Goal: Check status: Check status

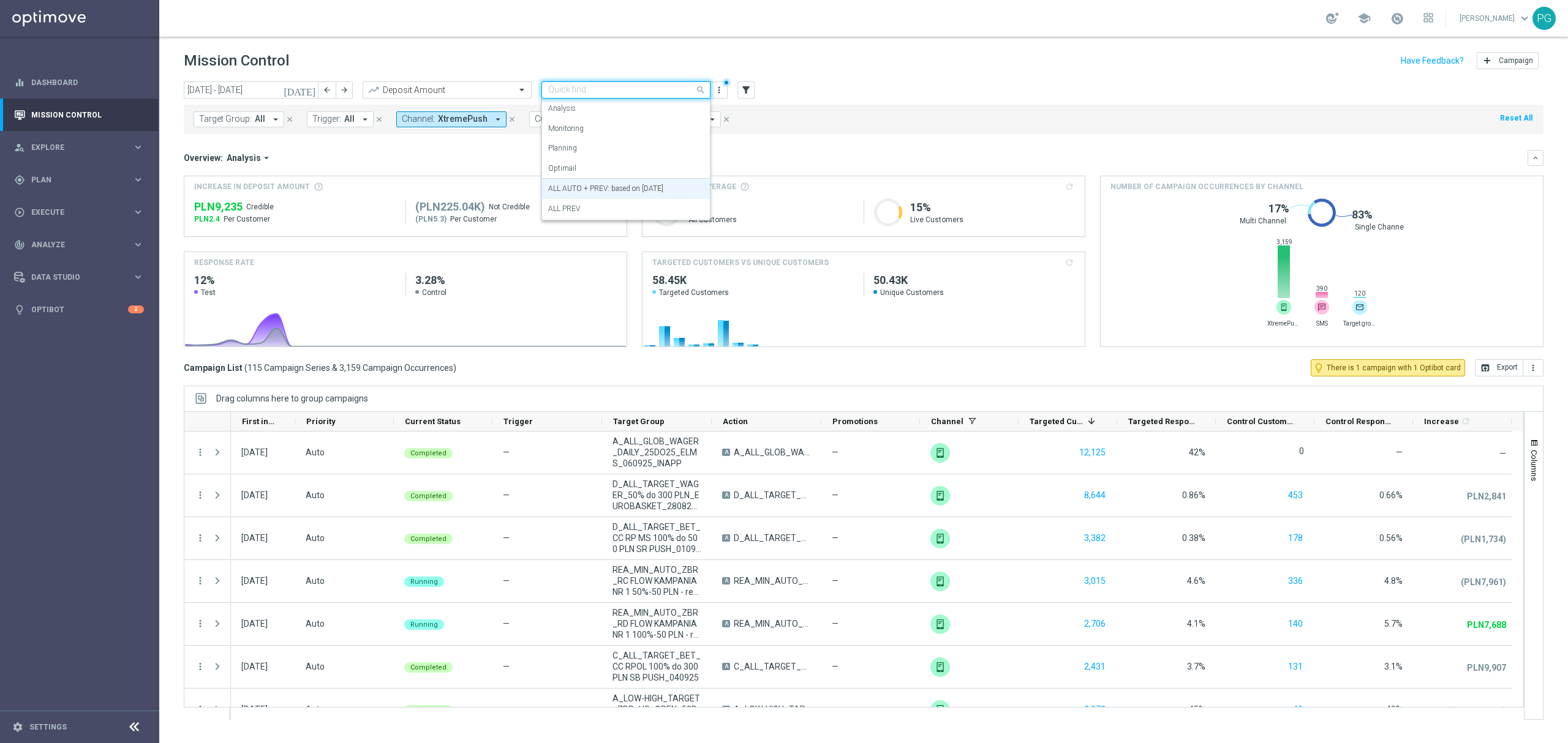
click at [583, 92] on input "text" at bounding box center [613, 91] width 131 height 11
click at [571, 166] on label "Optimail" at bounding box center [562, 169] width 28 height 11
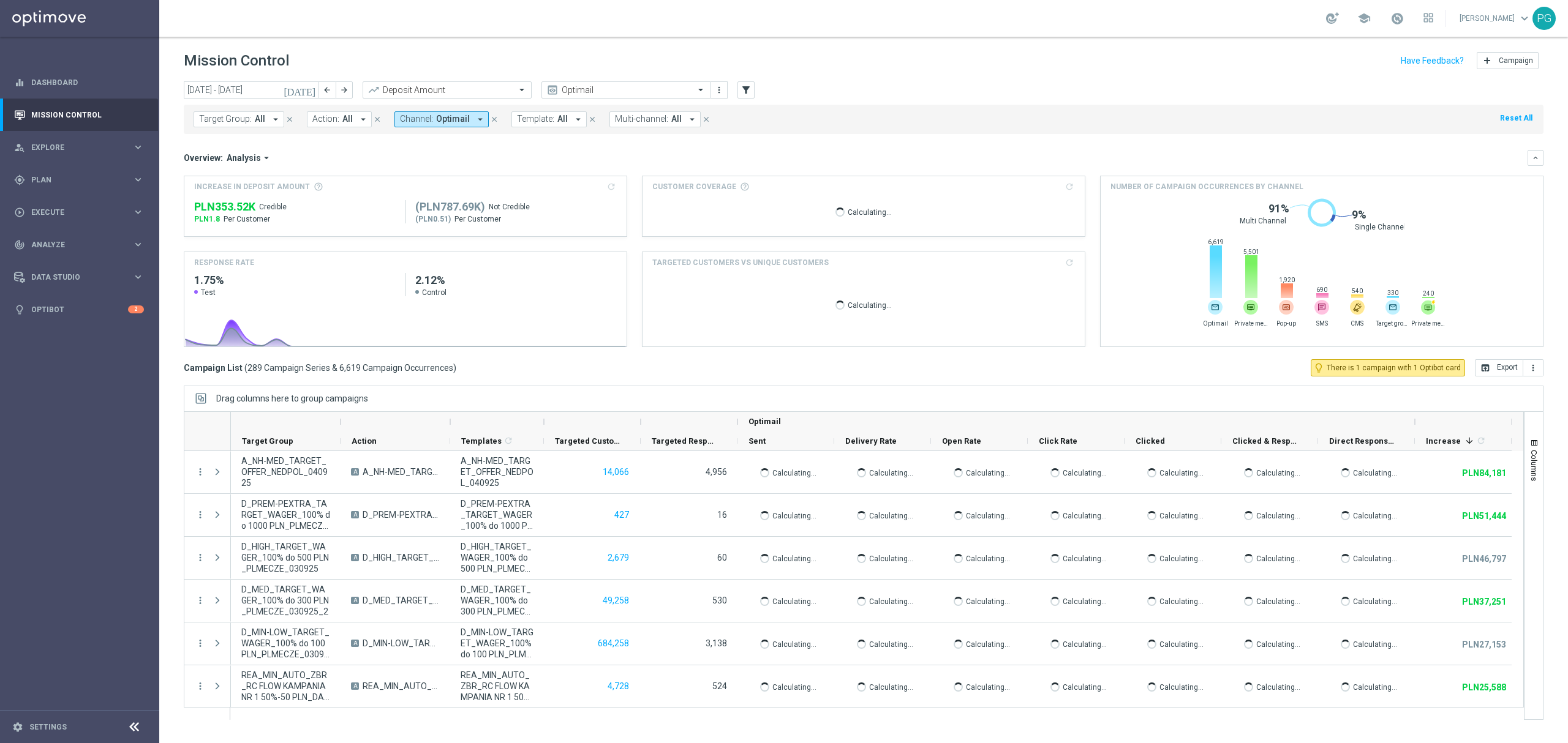
click at [493, 119] on icon "close" at bounding box center [494, 119] width 8 height 8
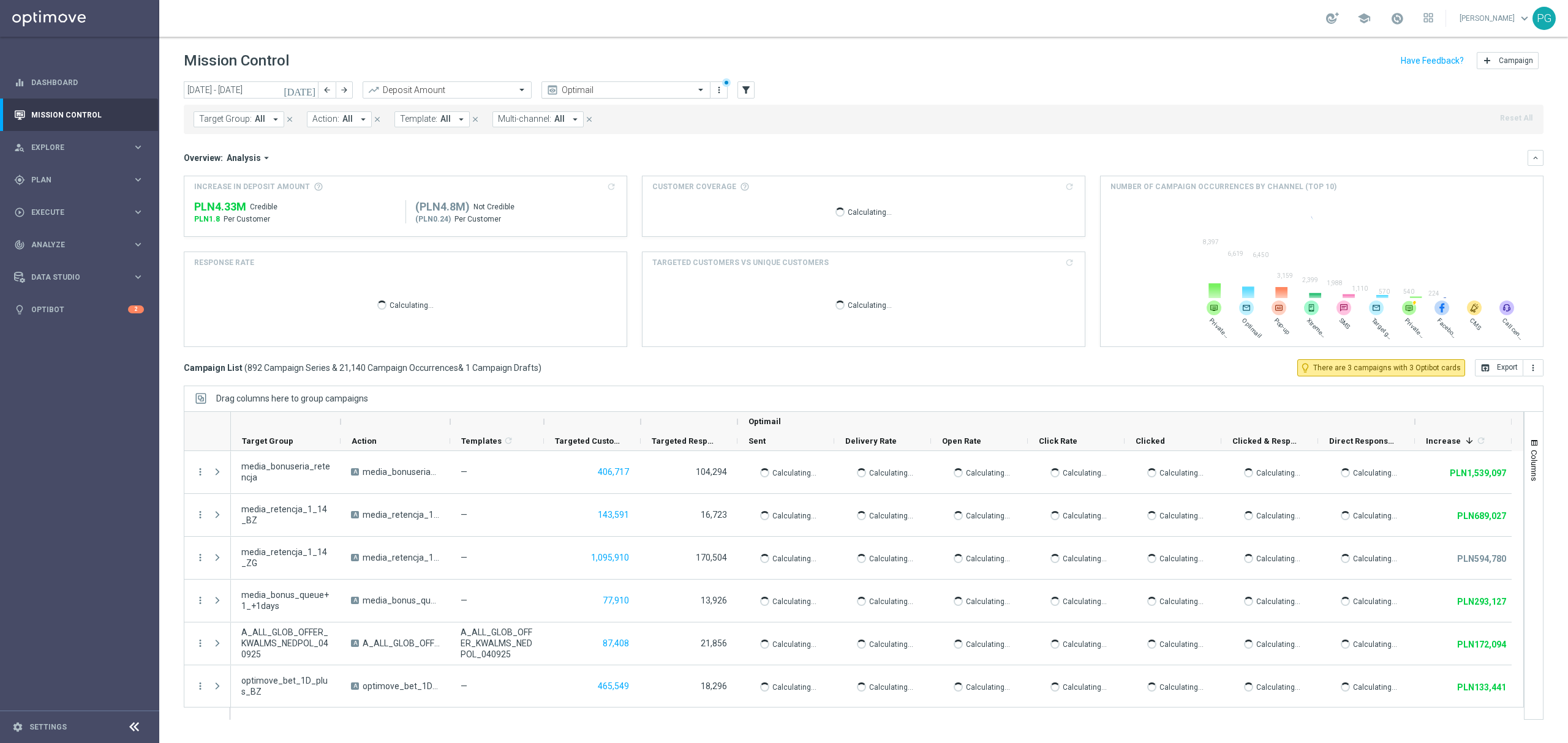
click at [649, 92] on input "text" at bounding box center [613, 91] width 131 height 11
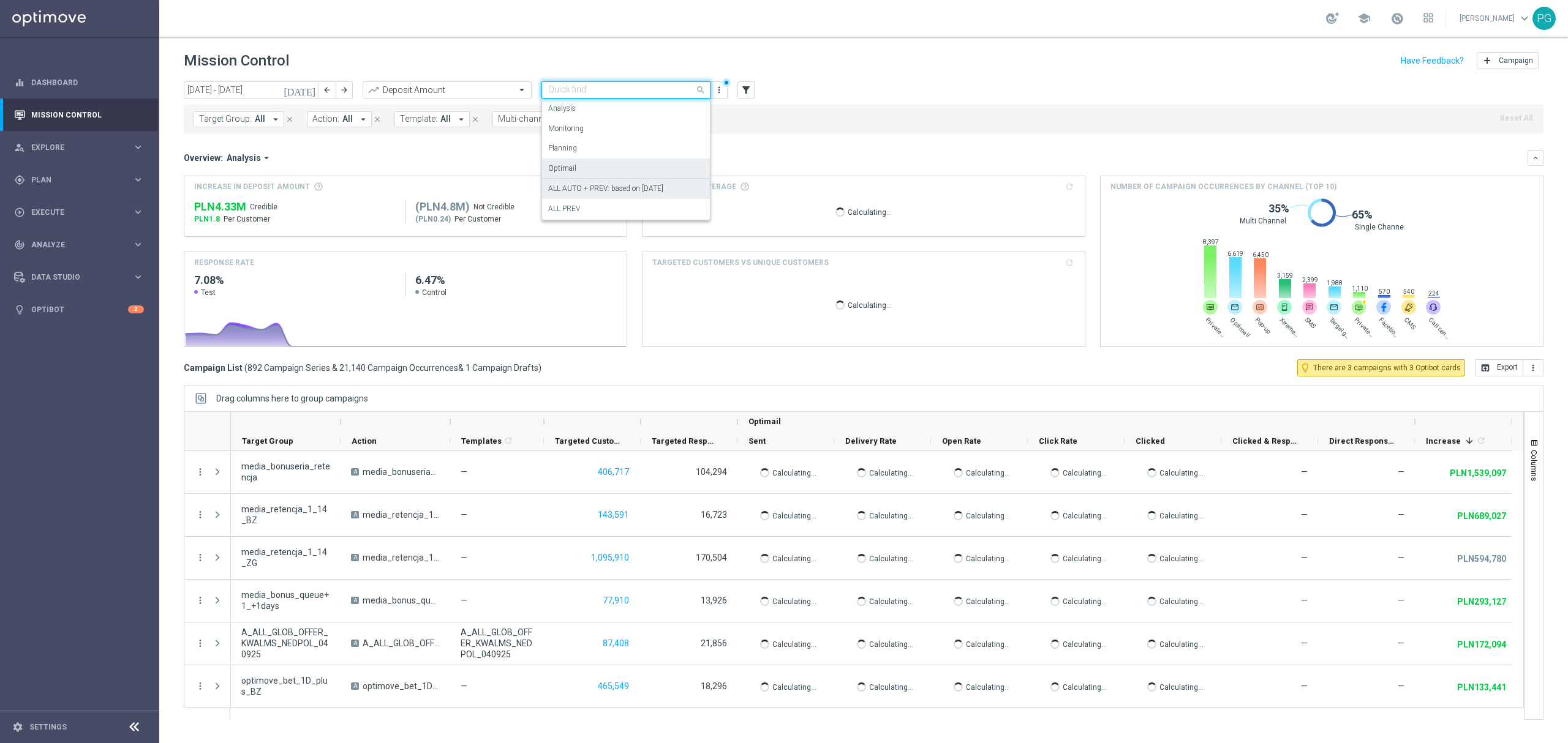
click at [594, 180] on div "ALL AUTO + PREV: based on [DATE]" at bounding box center [626, 188] width 156 height 20
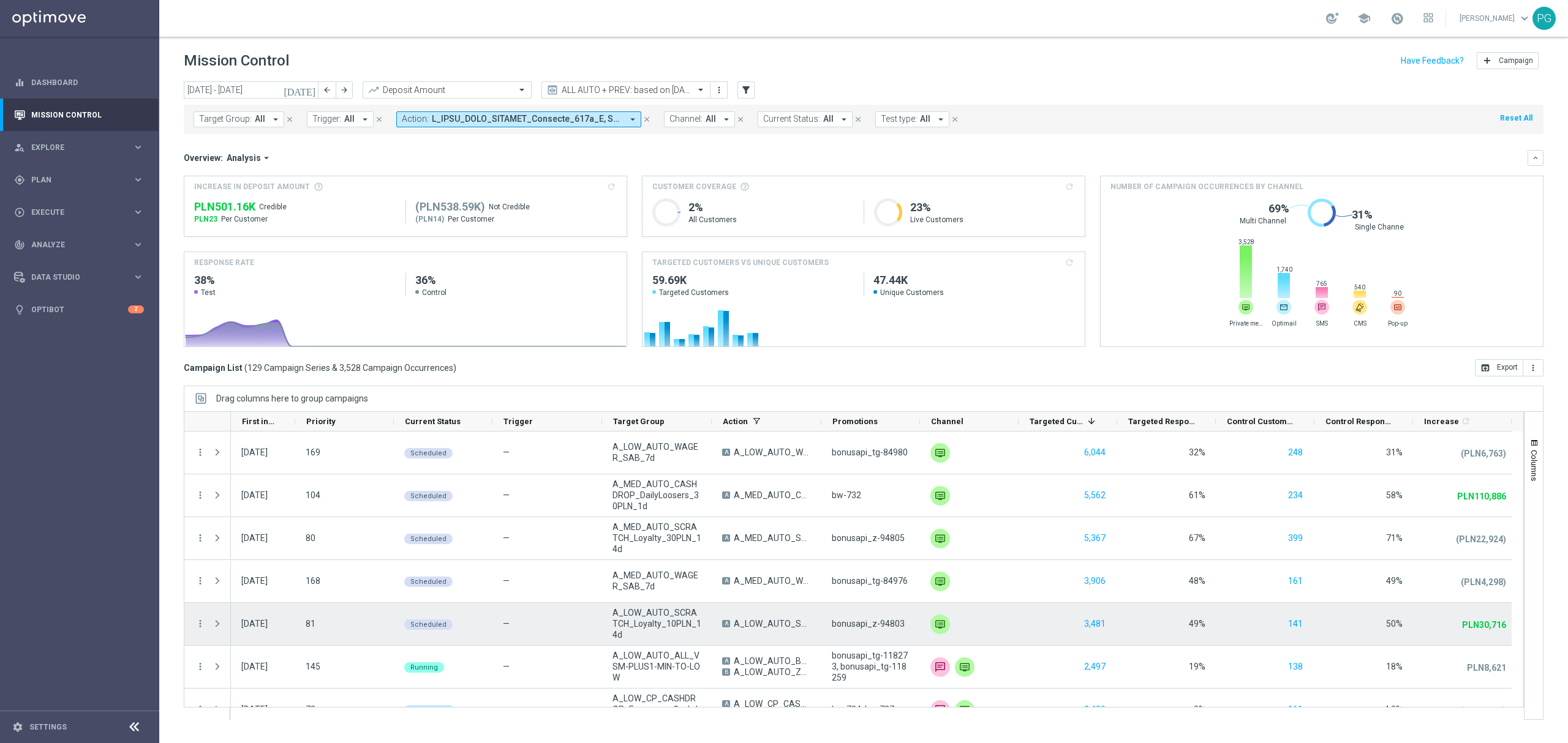
scroll to position [47, 0]
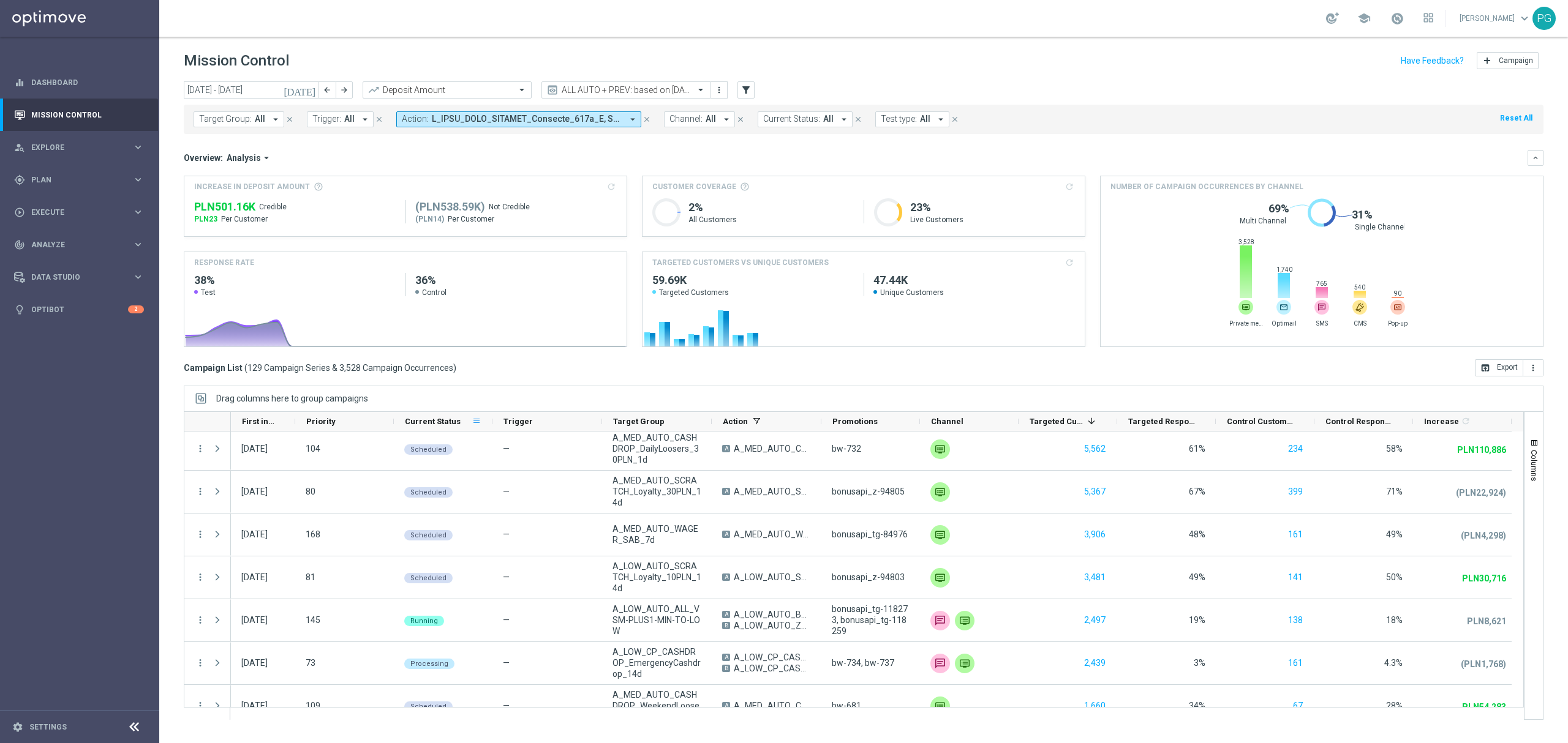
click at [475, 417] on span at bounding box center [476, 421] width 10 height 10
click at [536, 528] on span "Group by Current Status" at bounding box center [539, 524] width 110 height 20
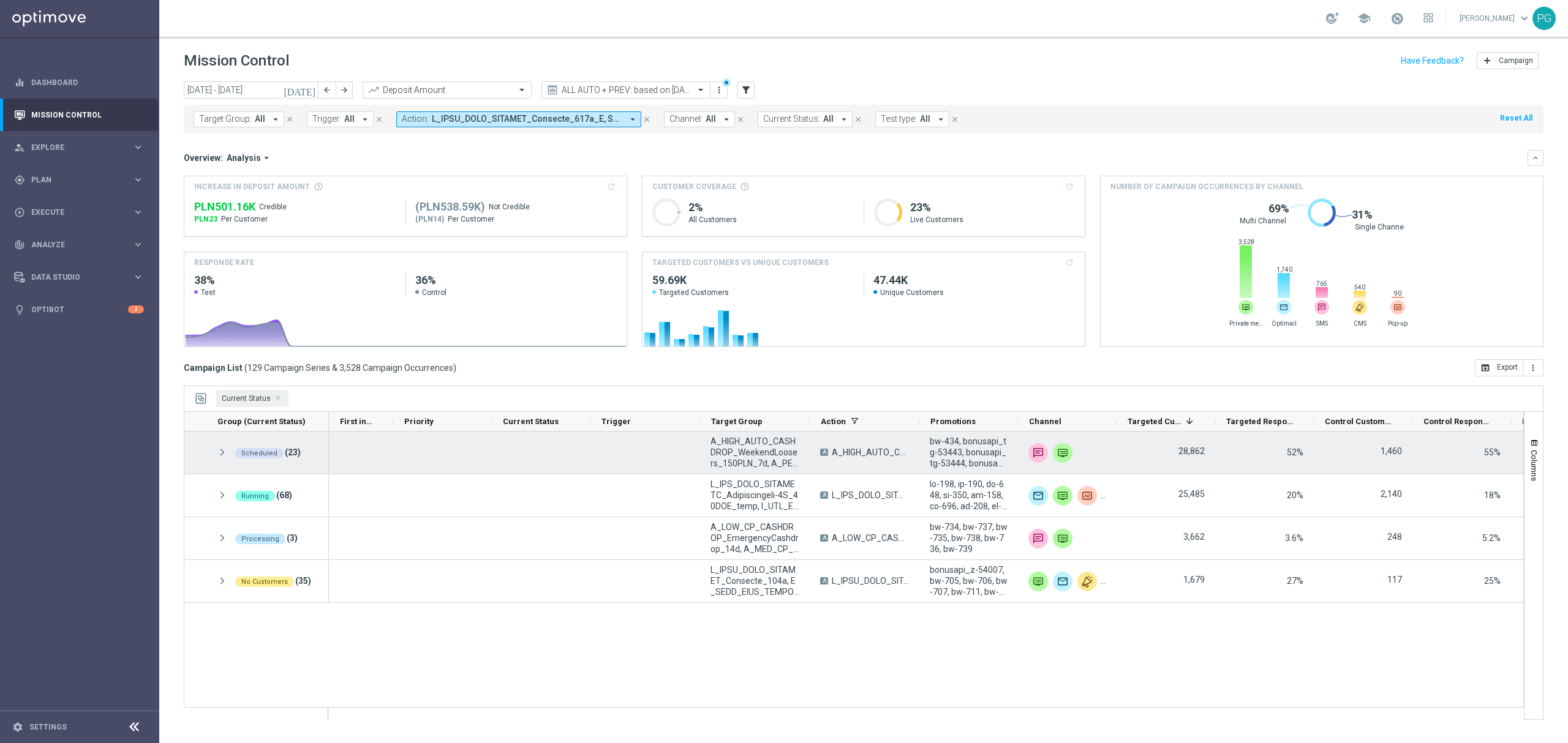
scroll to position [0, 0]
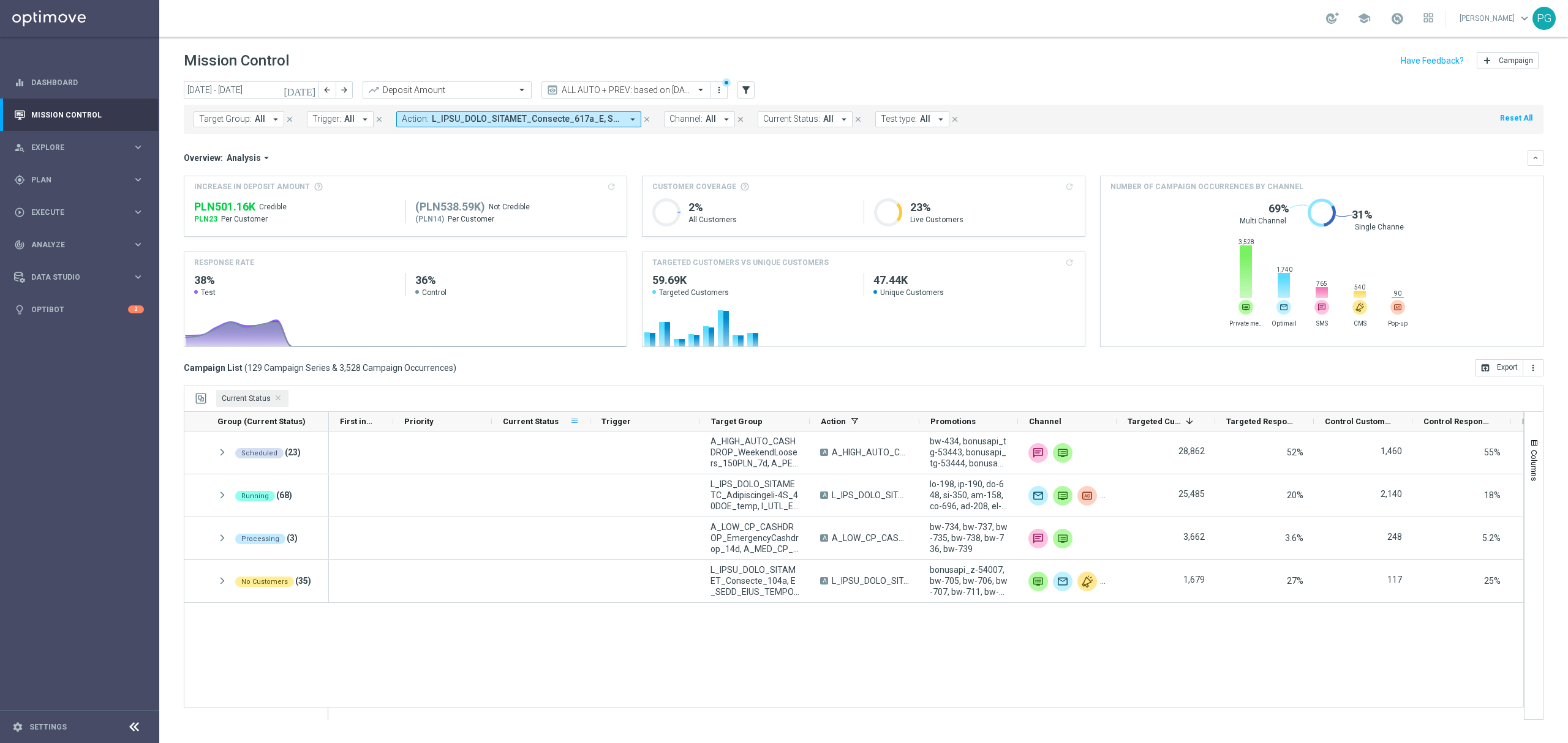
click at [577, 421] on span at bounding box center [575, 421] width 10 height 10
click at [495, 380] on div "[DATE] [DATE] - [DATE] arrow_back arrow_forward Deposit Amount trending_up ALL …" at bounding box center [864, 407] width 1409 height 651
click at [578, 420] on span at bounding box center [575, 421] width 10 height 10
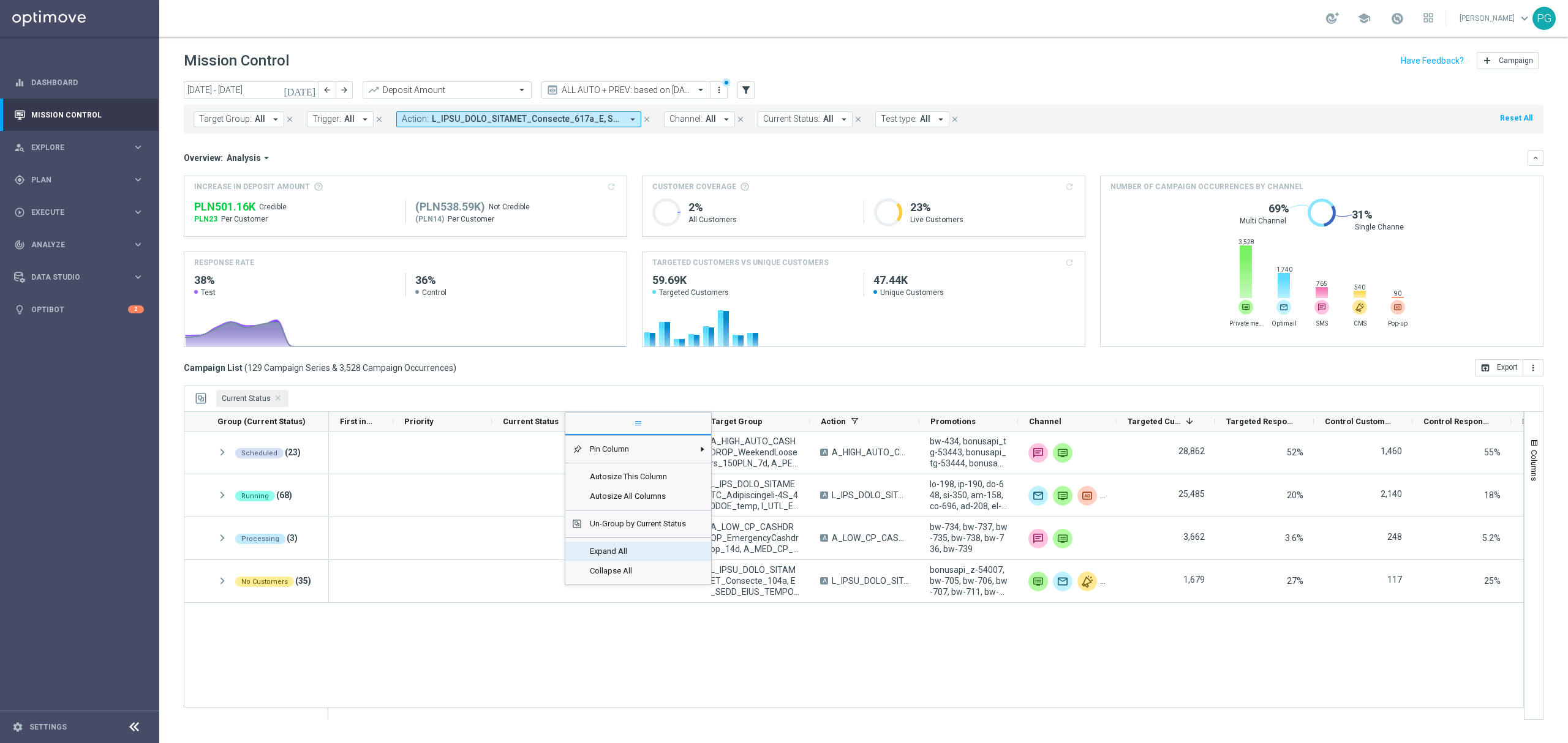
click at [618, 557] on span "Expand All" at bounding box center [638, 552] width 111 height 20
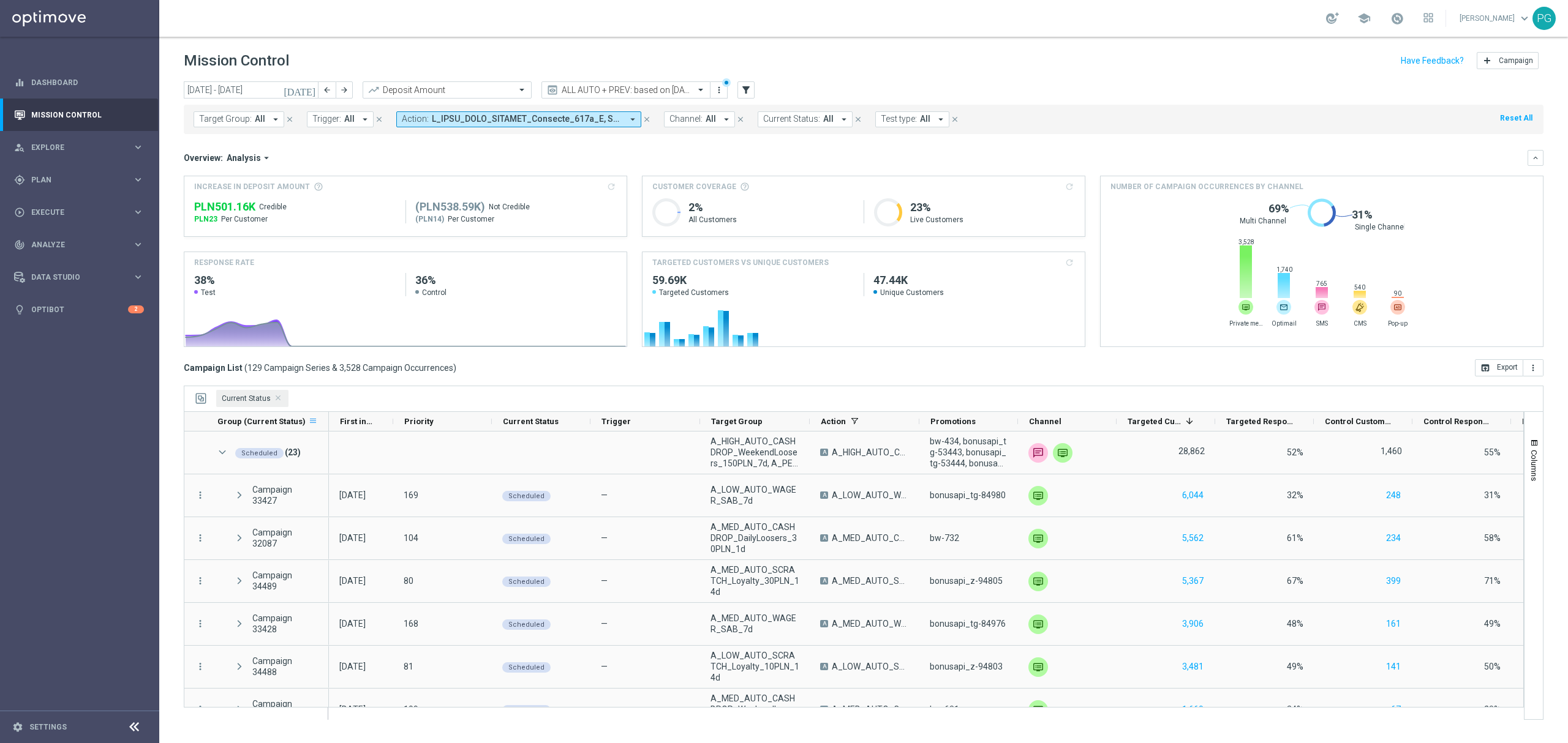
click at [314, 422] on span at bounding box center [313, 421] width 10 height 10
click at [272, 393] on span "Current Status" at bounding box center [252, 398] width 72 height 17
click at [279, 398] on span "Current Status Press DELETE to remove" at bounding box center [279, 399] width 6 height 6
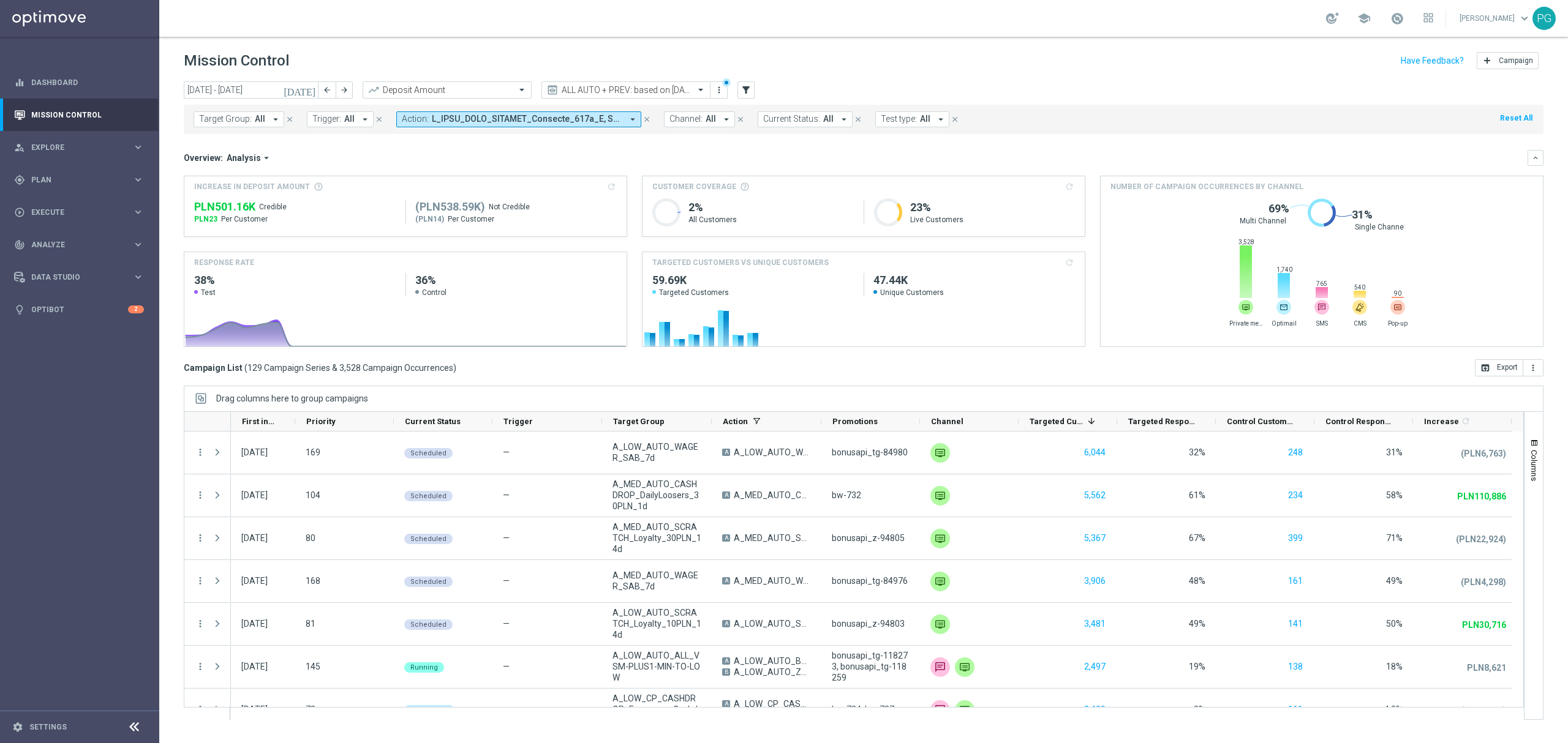
click at [618, 121] on span at bounding box center [527, 119] width 191 height 11
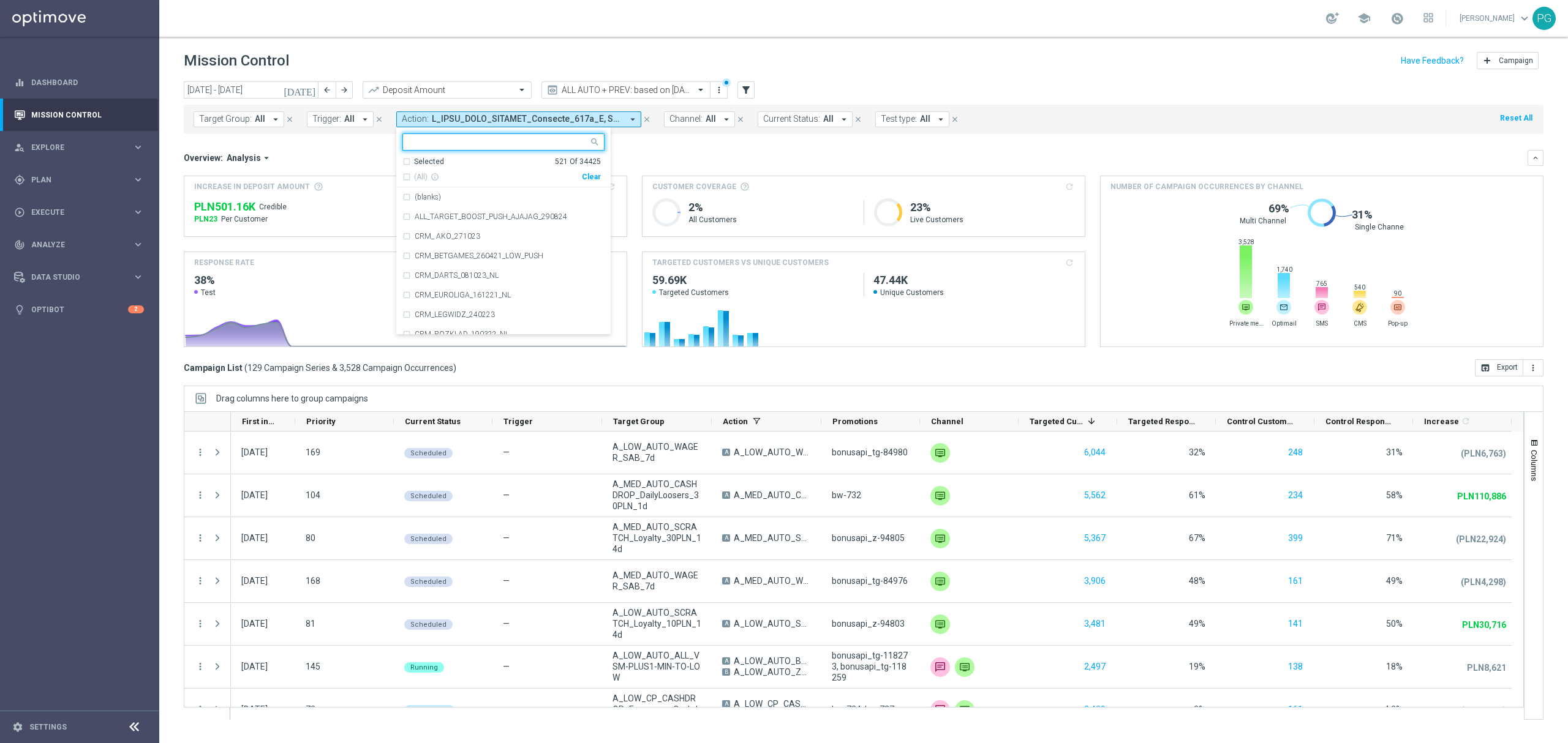
click at [0, 0] on div "Clear" at bounding box center [0, 0] width 0 height 0
click at [548, 146] on input "text" at bounding box center [498, 143] width 179 height 11
click at [452, 179] on span "(All Search Results)" at bounding box center [448, 178] width 67 height 11
type input "vsm"
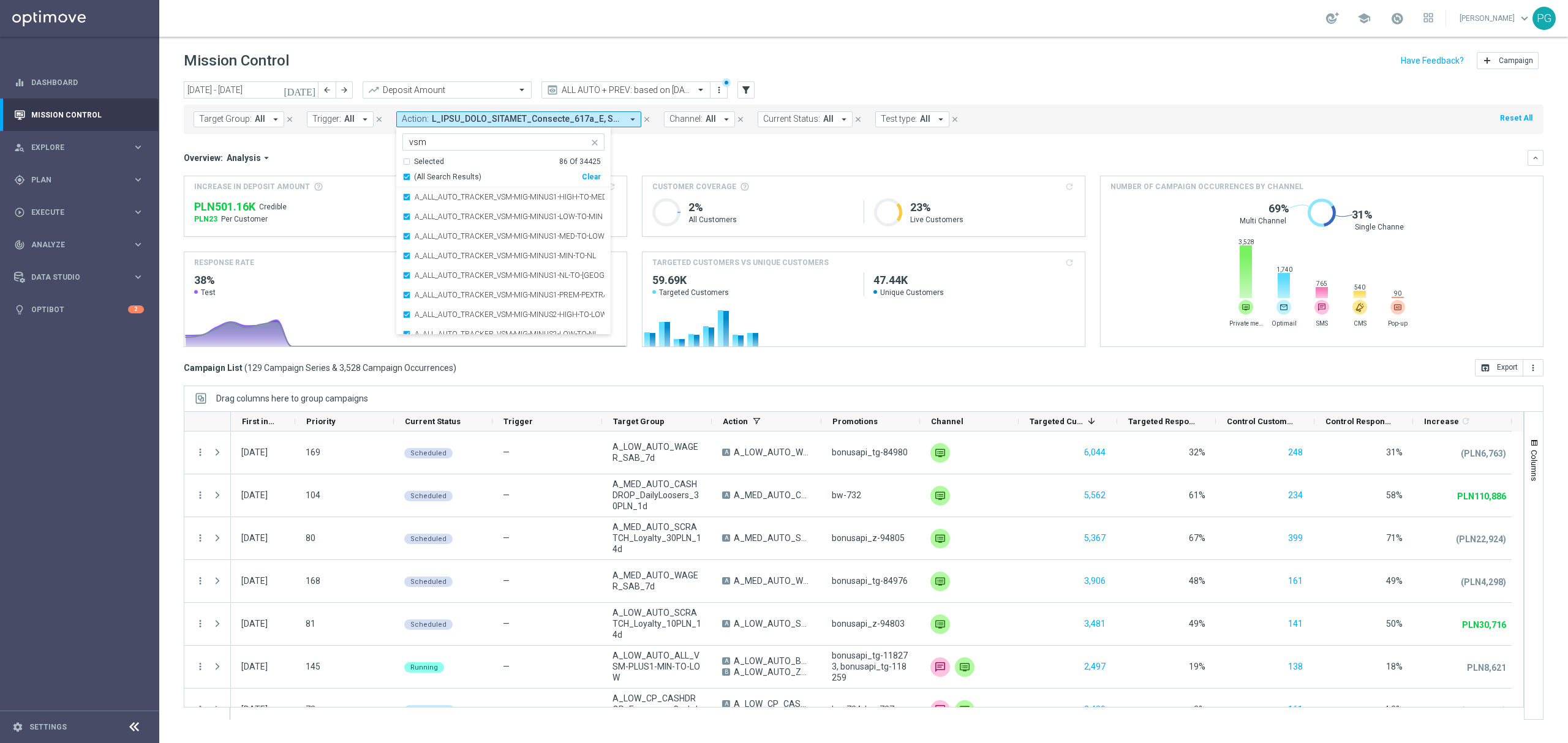
click at [373, 150] on div "Overview: Analysis arrow_drop_down keyboard_arrow_down" at bounding box center [864, 158] width 1360 height 16
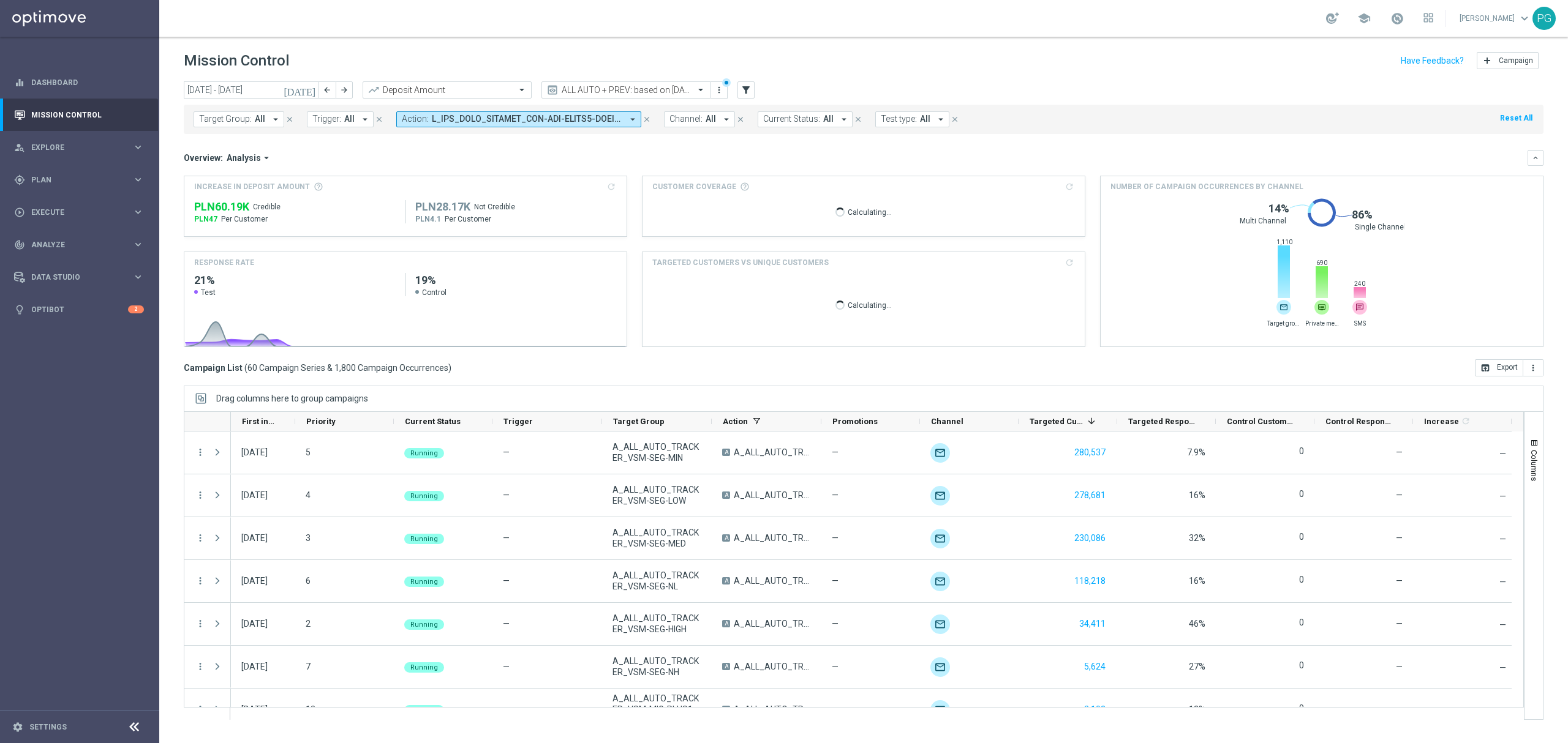
click at [307, 86] on icon "[DATE]" at bounding box center [300, 90] width 33 height 11
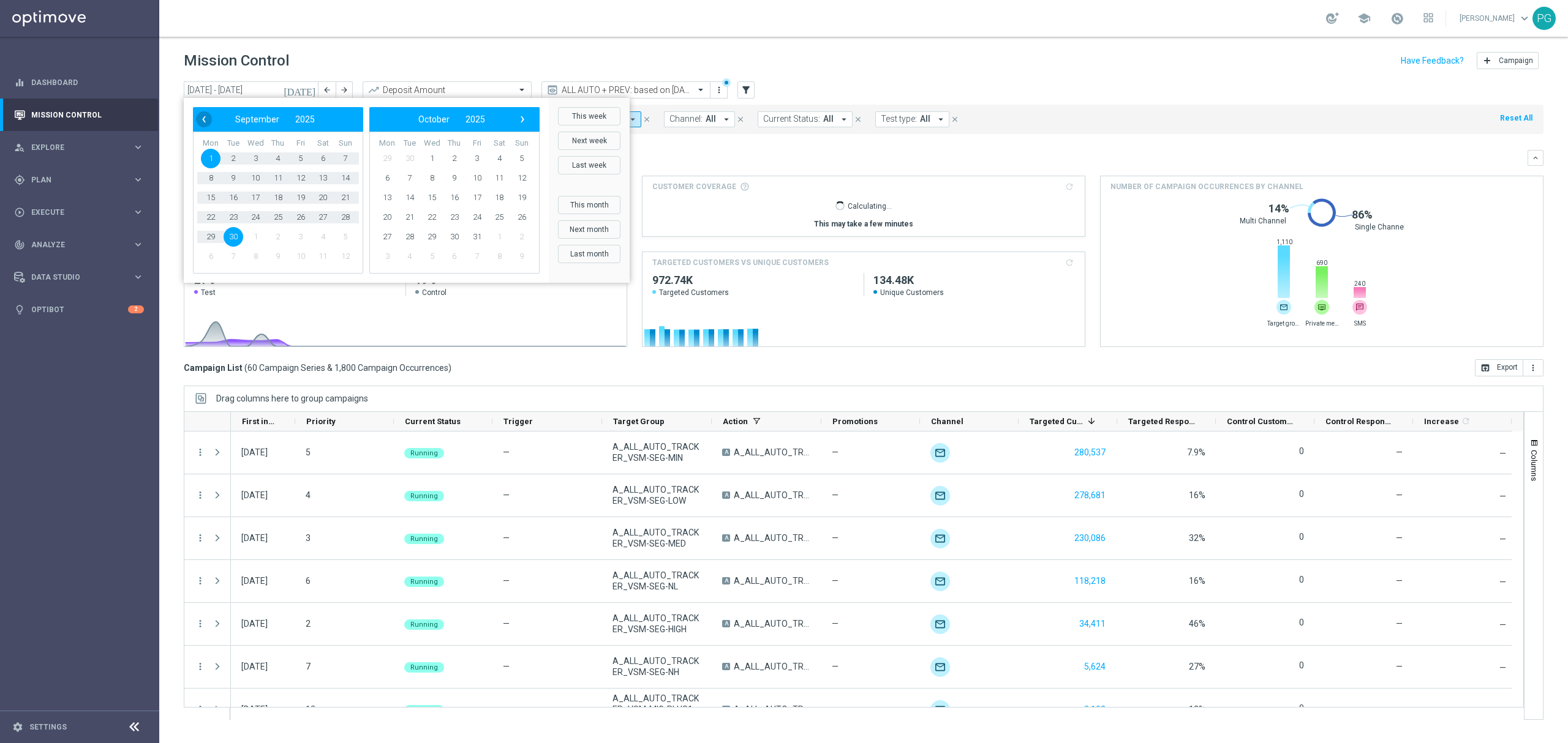
click at [200, 117] on span "‹" at bounding box center [204, 119] width 16 height 16
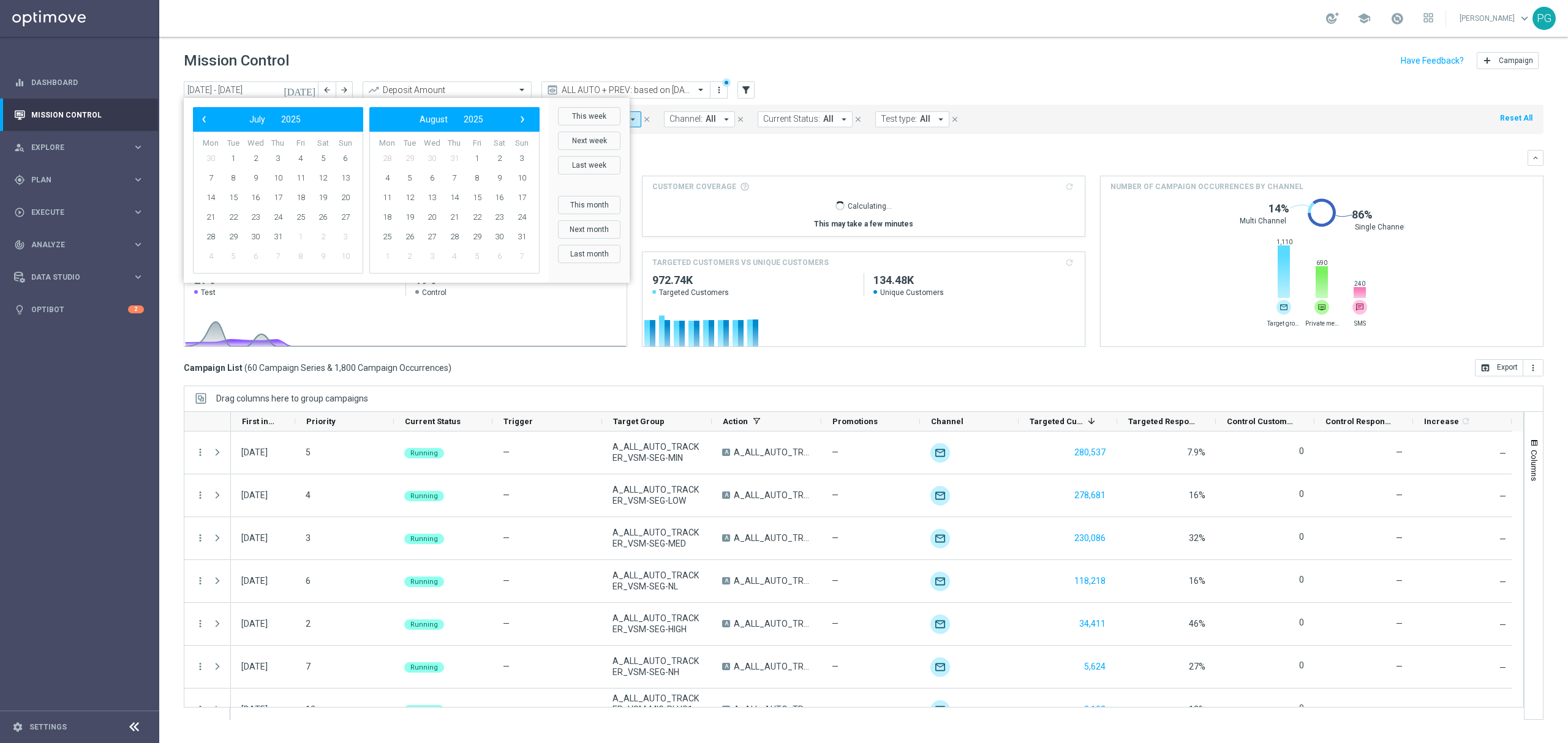
click at [200, 117] on span "‹" at bounding box center [204, 119] width 16 height 16
click at [201, 117] on span "‹" at bounding box center [204, 119] width 16 height 16
click at [275, 154] on span "1" at bounding box center [279, 159] width 20 height 20
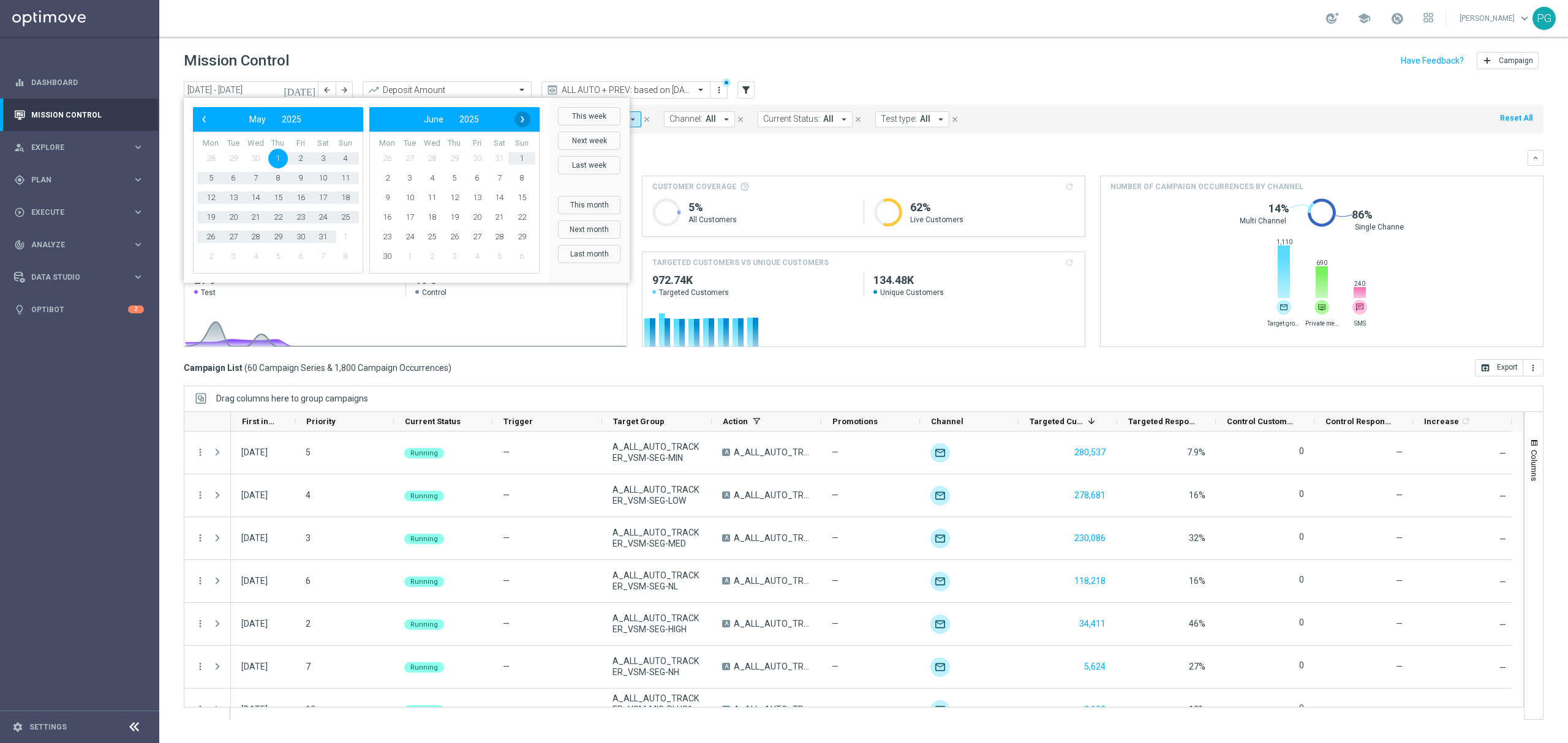
click at [528, 117] on span "›" at bounding box center [522, 119] width 16 height 16
click at [408, 237] on span "30" at bounding box center [410, 237] width 20 height 20
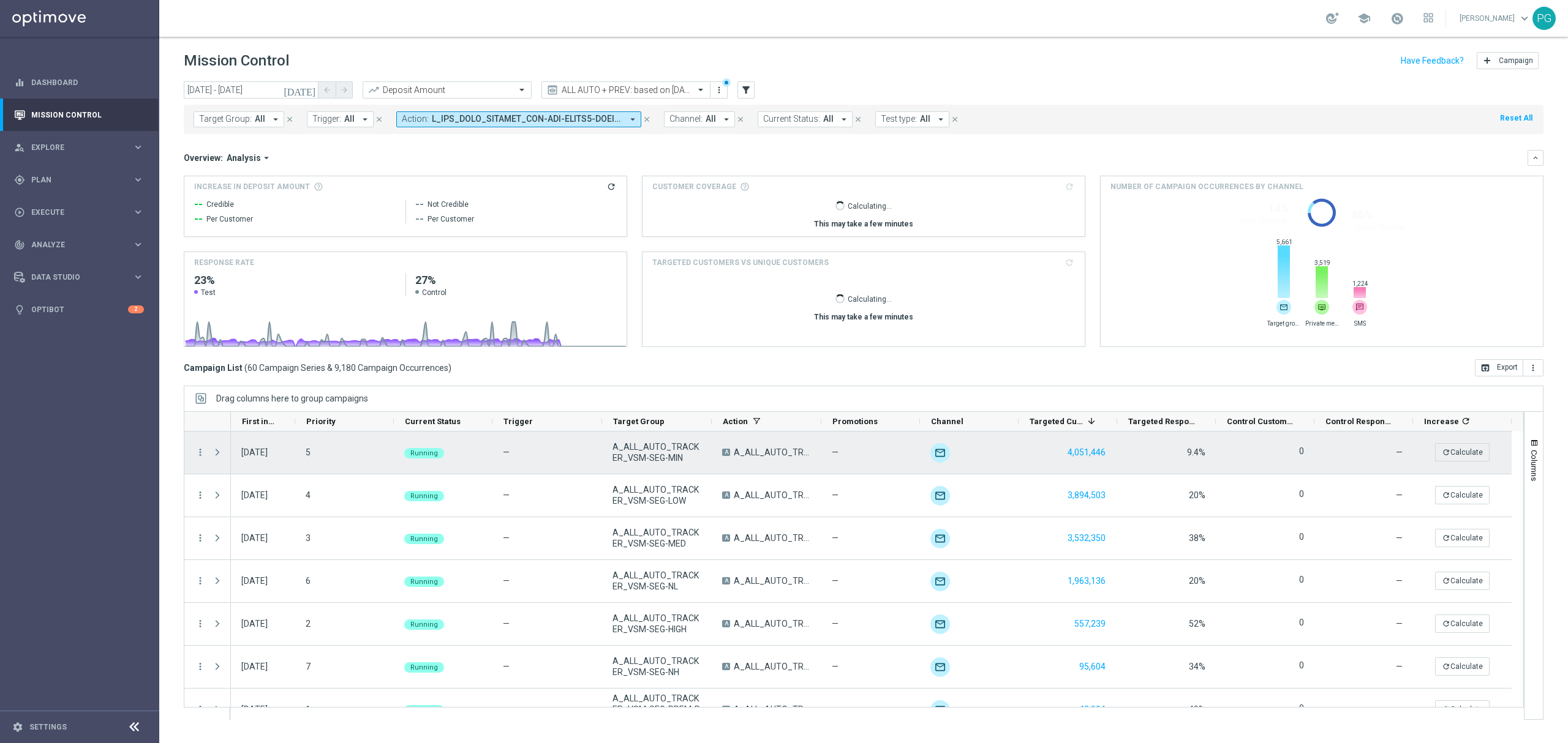
click at [222, 453] on span "Press SPACE to select this row." at bounding box center [217, 452] width 11 height 10
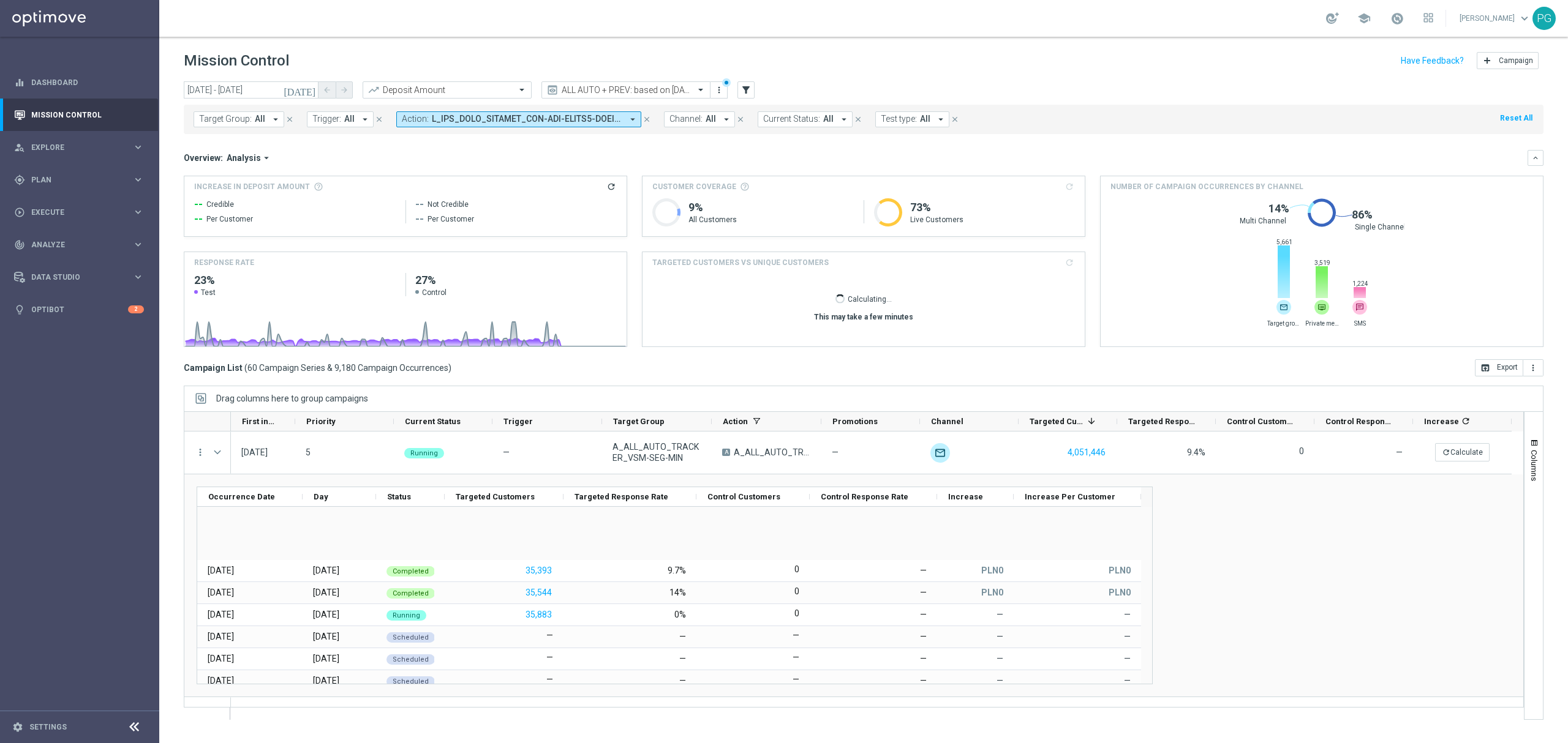
scroll to position [3195, 0]
click at [1534, 165] on button "keyboard_arrow_down" at bounding box center [1535, 158] width 16 height 16
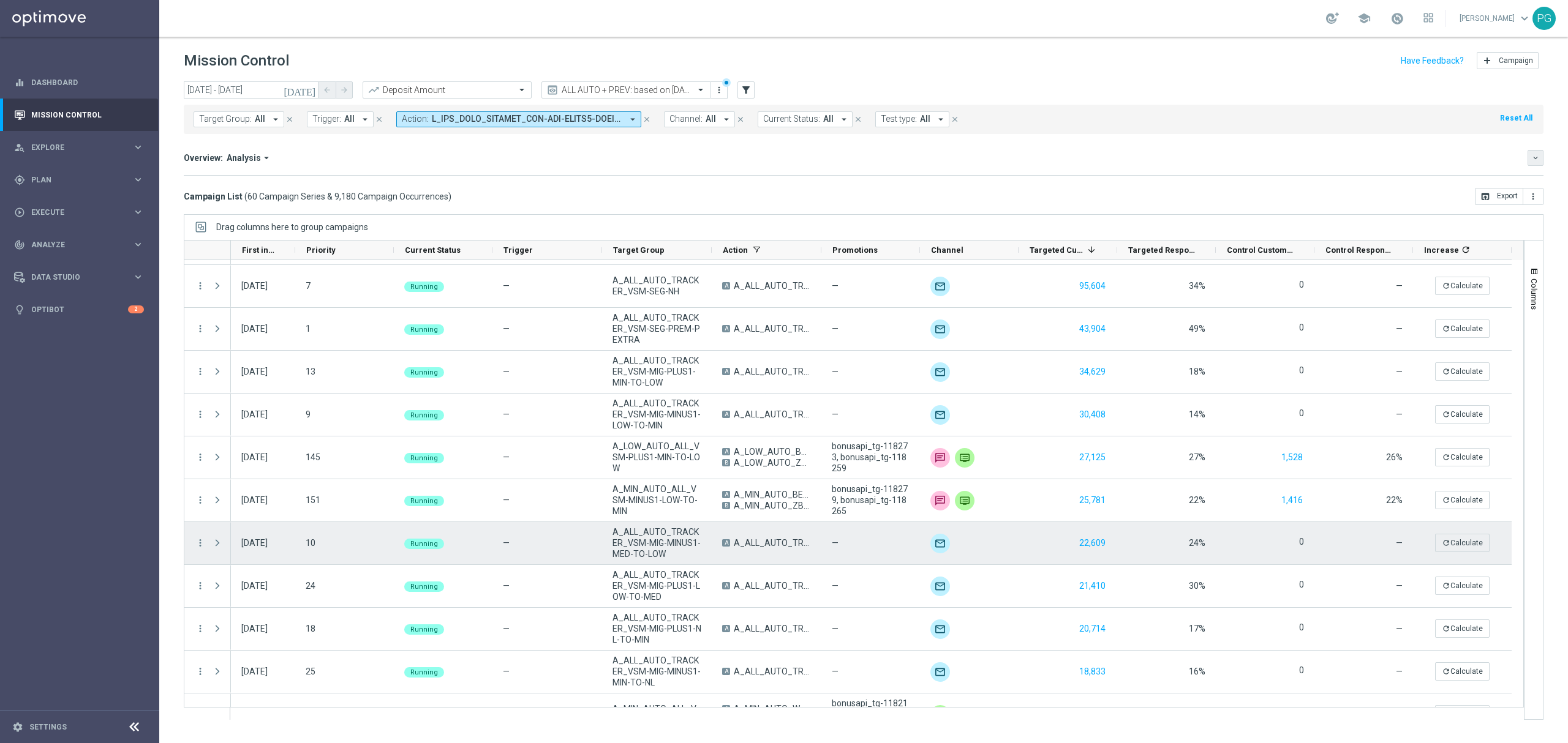
scroll to position [433, 0]
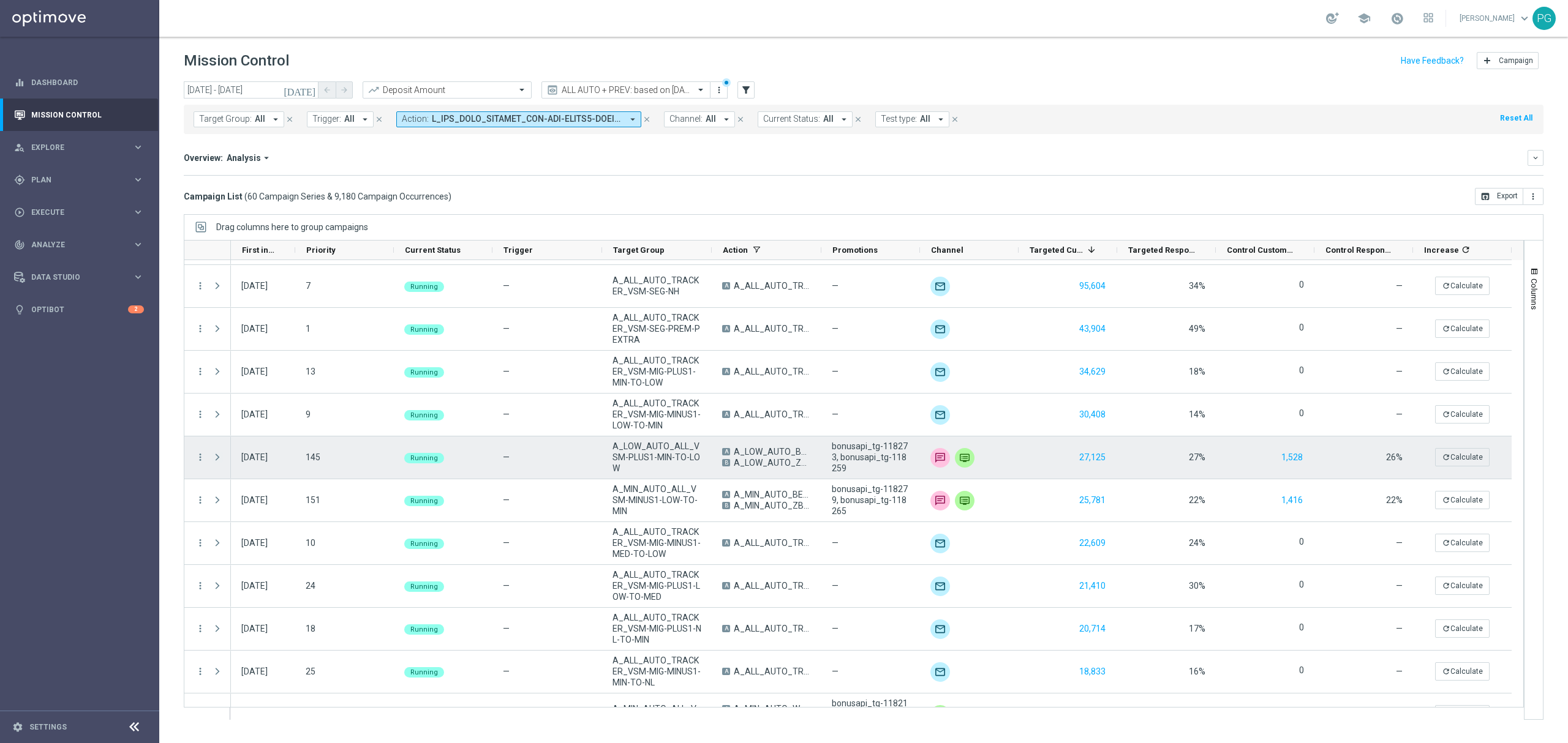
click at [218, 454] on span "Press SPACE to select this row." at bounding box center [217, 457] width 11 height 10
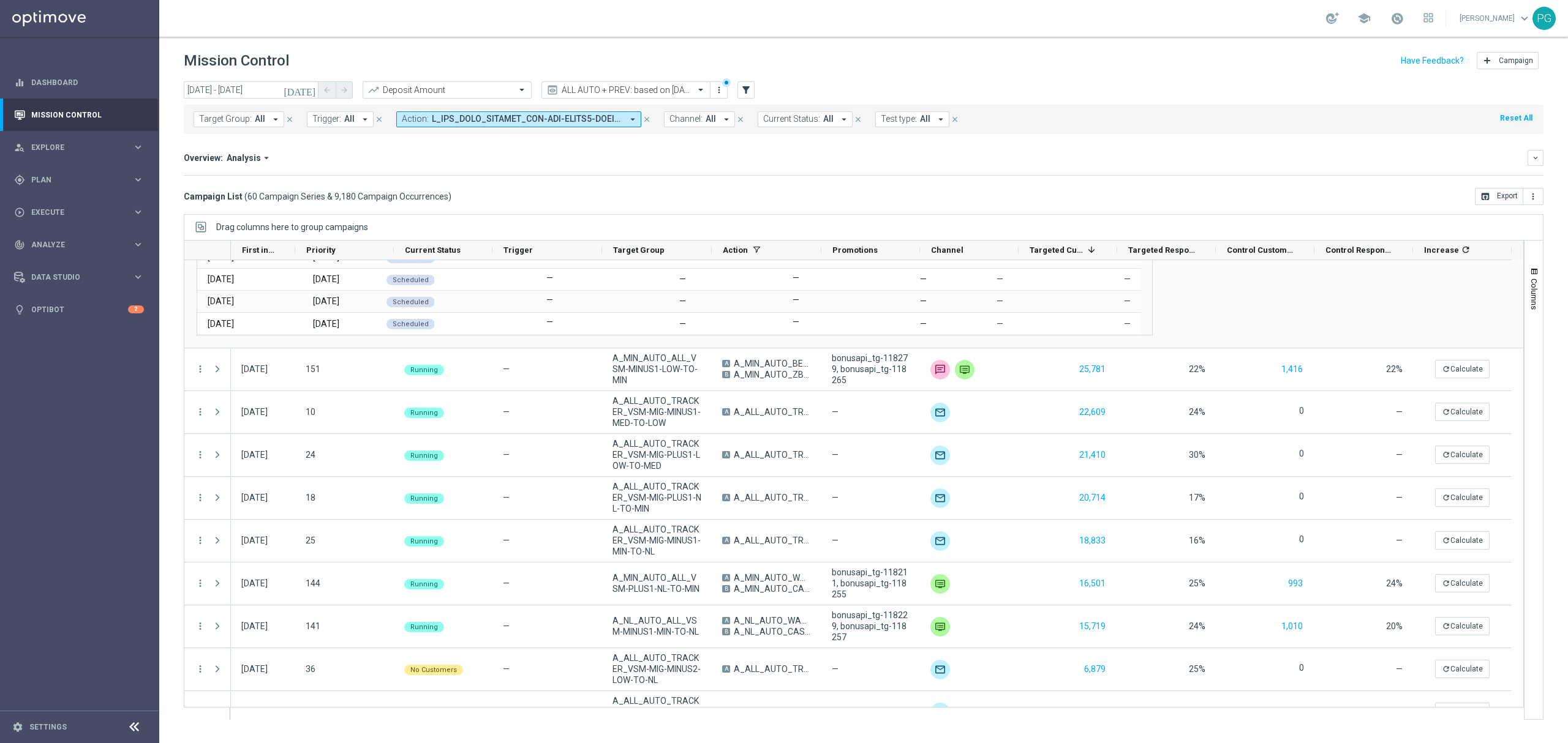
scroll to position [1057, 0]
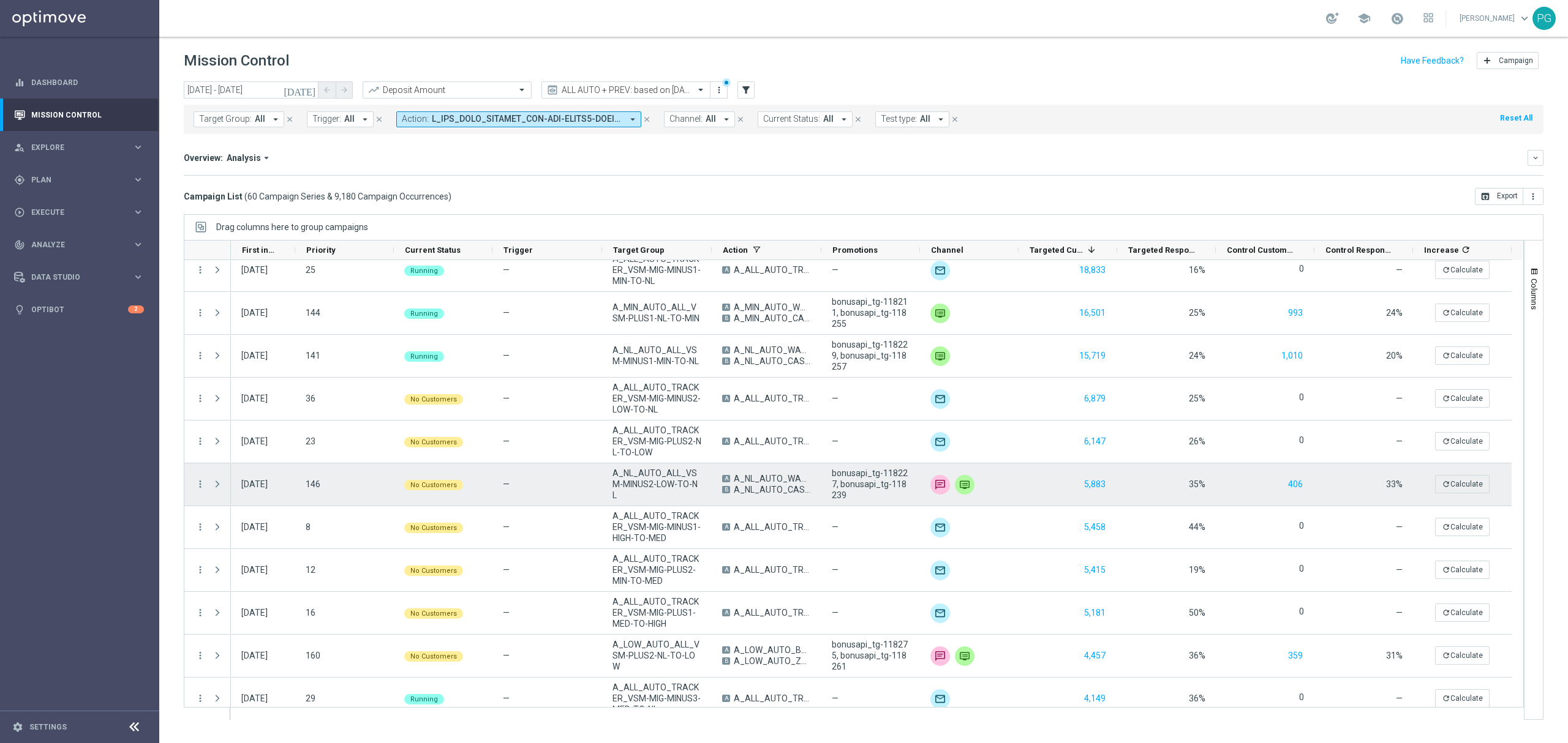
click at [216, 484] on span at bounding box center [217, 484] width 11 height 10
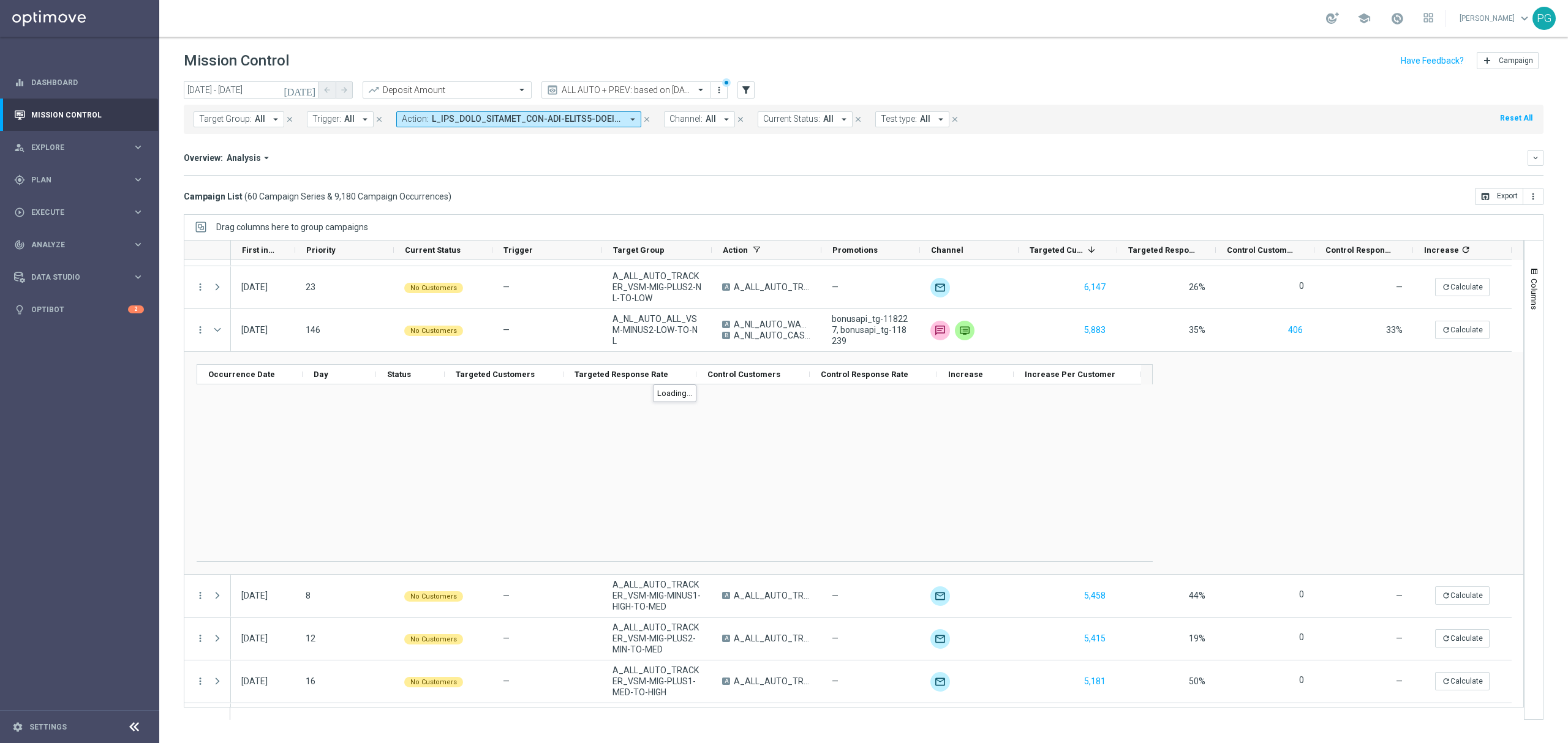
scroll to position [1211, 0]
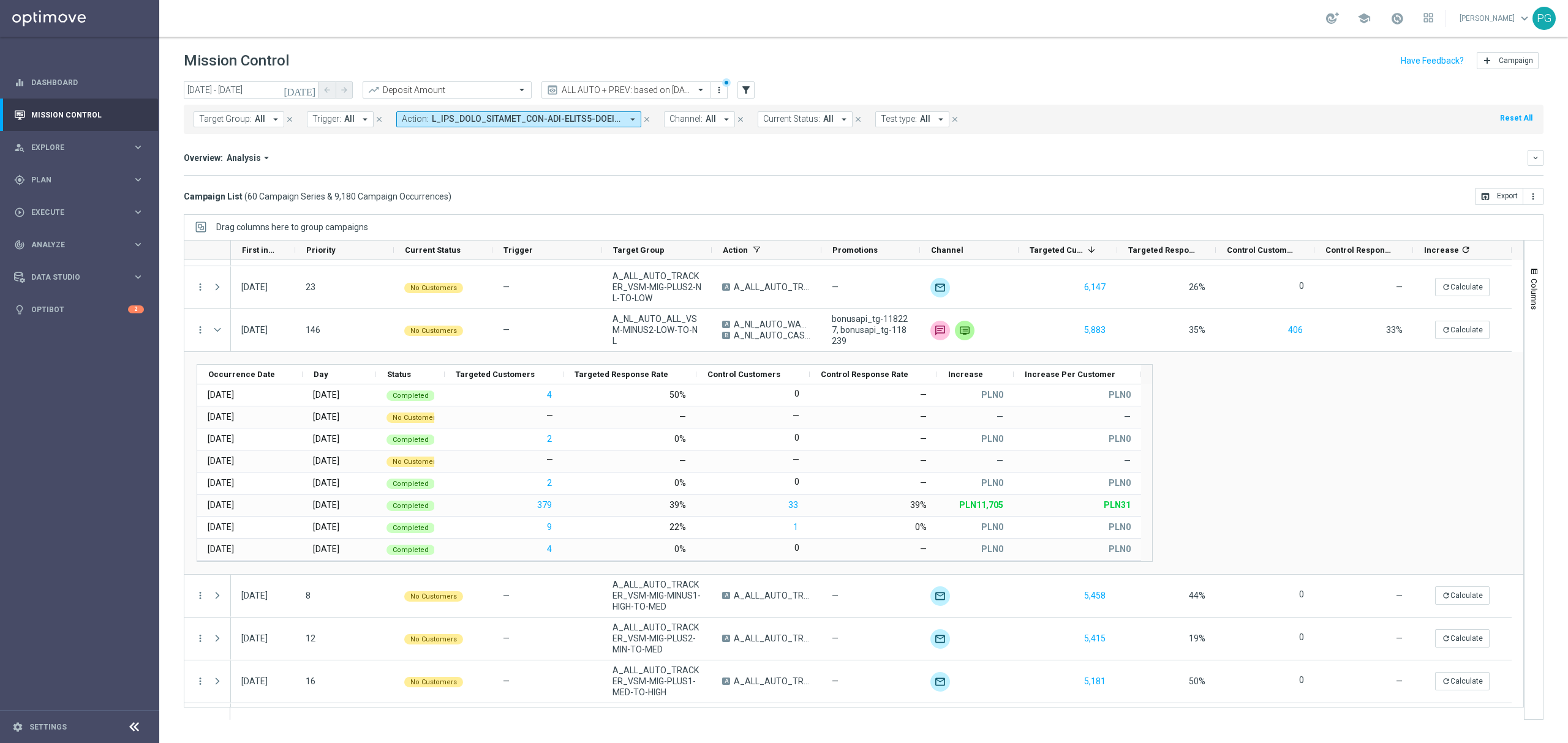
click at [312, 89] on icon "[DATE]" at bounding box center [300, 90] width 33 height 11
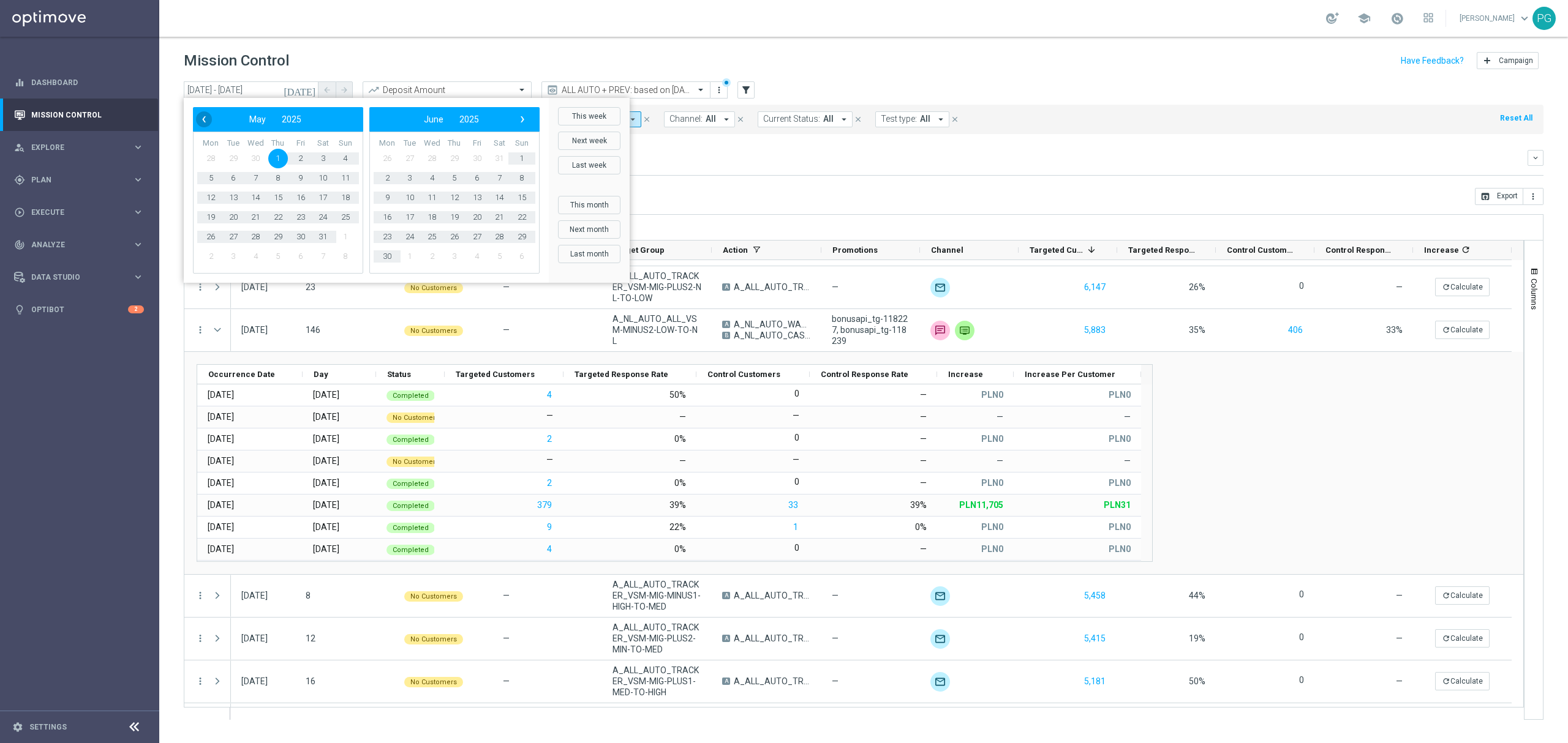
click at [202, 120] on span "‹" at bounding box center [204, 119] width 16 height 16
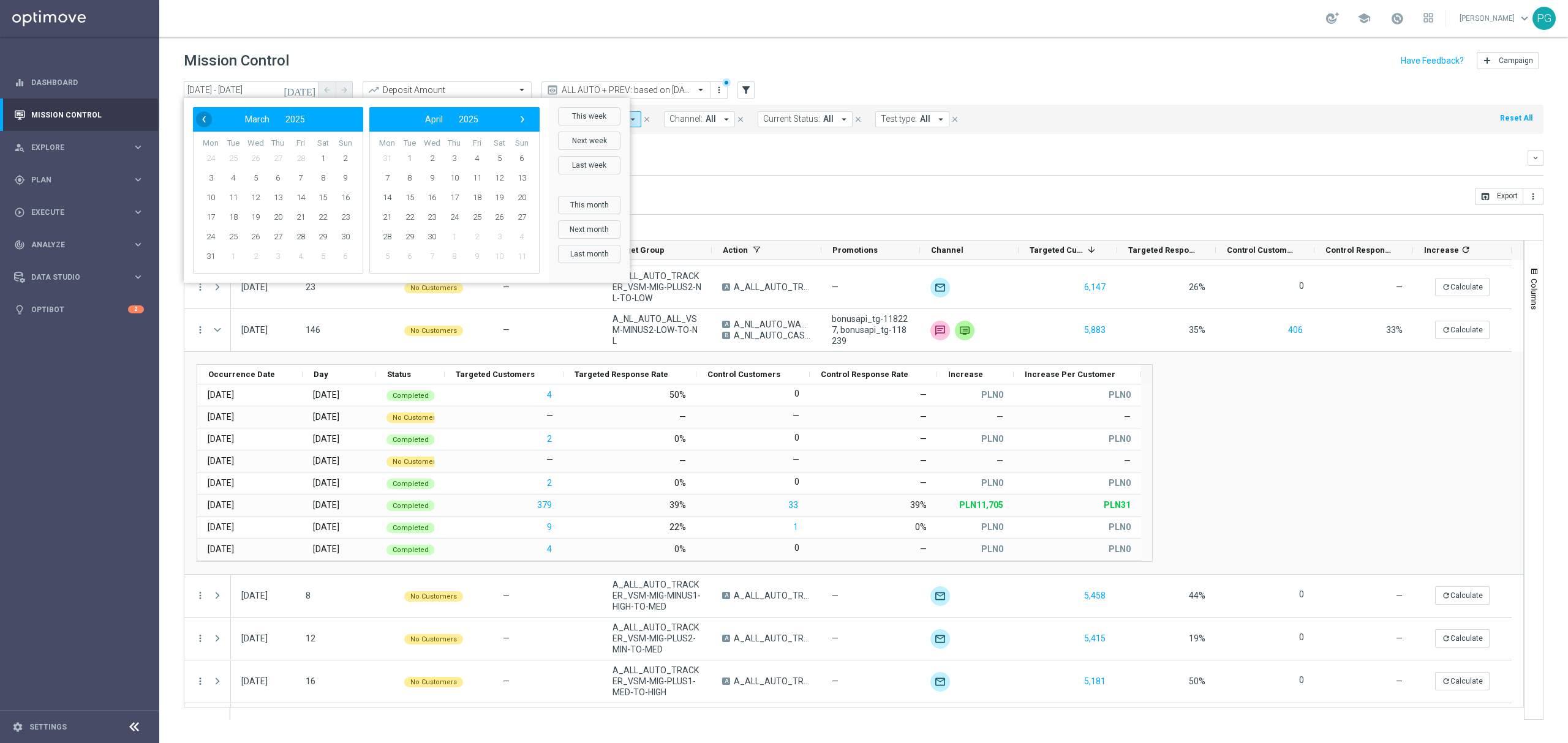
click at [204, 121] on span "‹" at bounding box center [204, 119] width 16 height 16
click at [321, 157] on span "1" at bounding box center [323, 159] width 20 height 20
click at [528, 116] on span "›" at bounding box center [522, 119] width 16 height 16
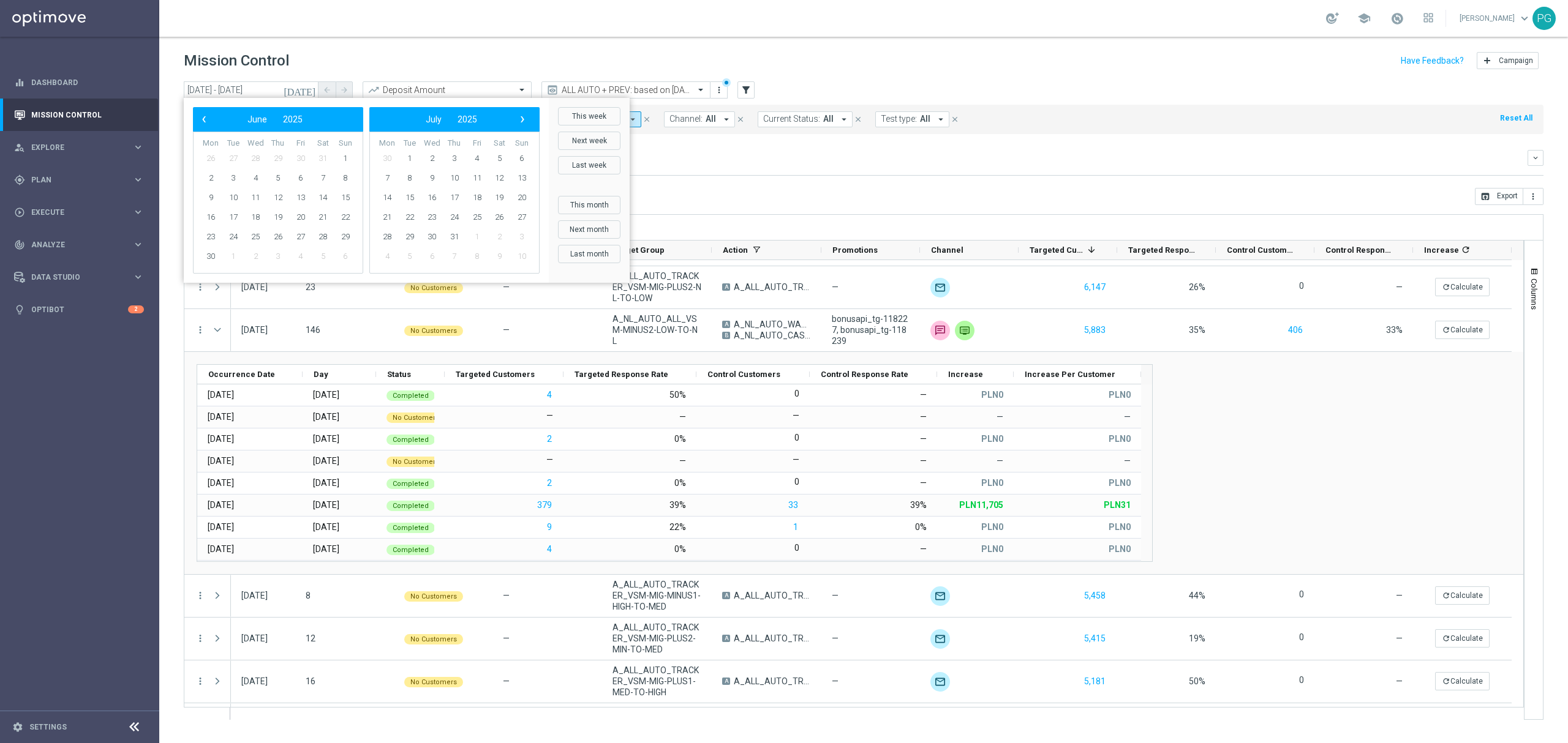
click at [528, 116] on span "›" at bounding box center [522, 119] width 16 height 16
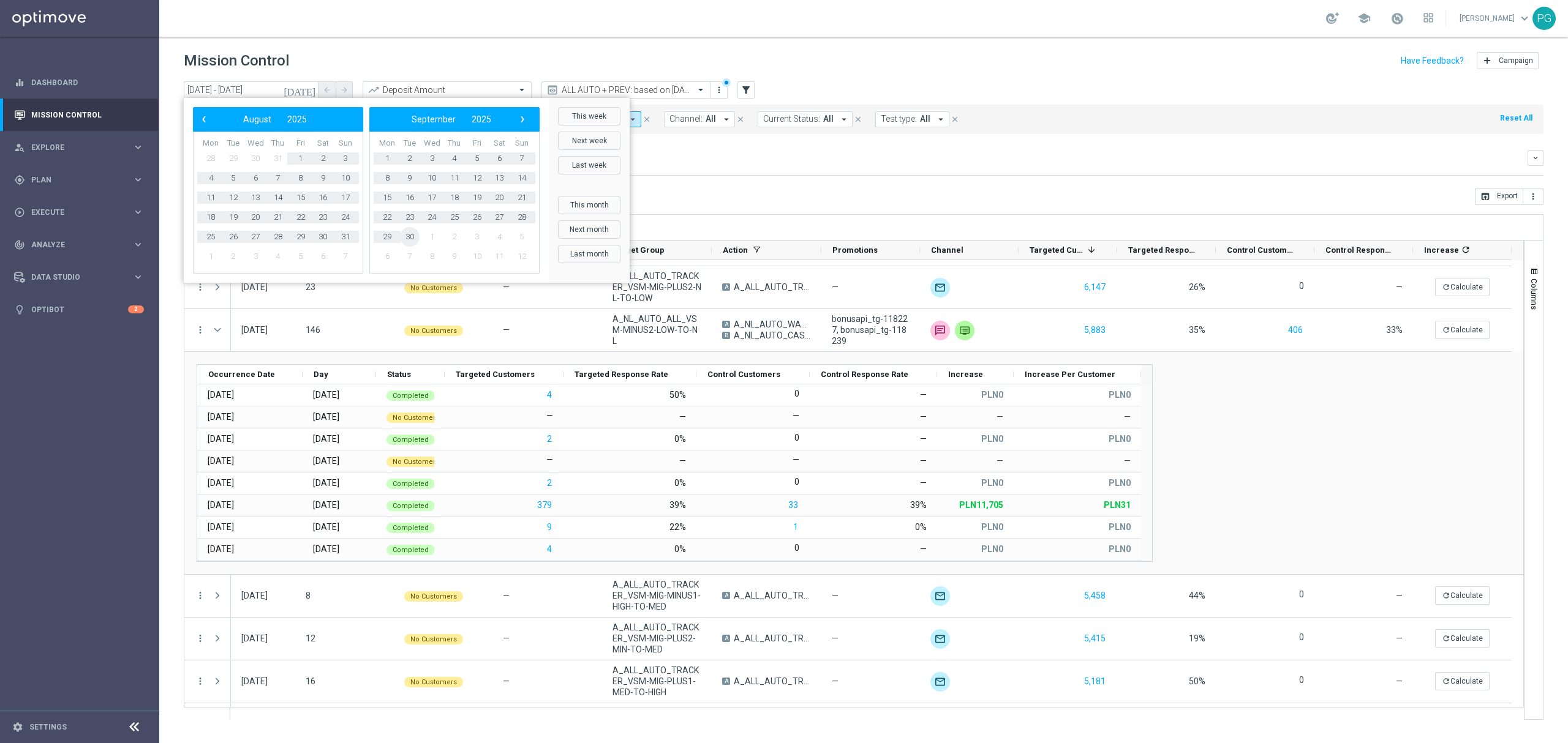
click at [414, 234] on span "30" at bounding box center [410, 237] width 20 height 20
type input "[DATE] - [DATE]"
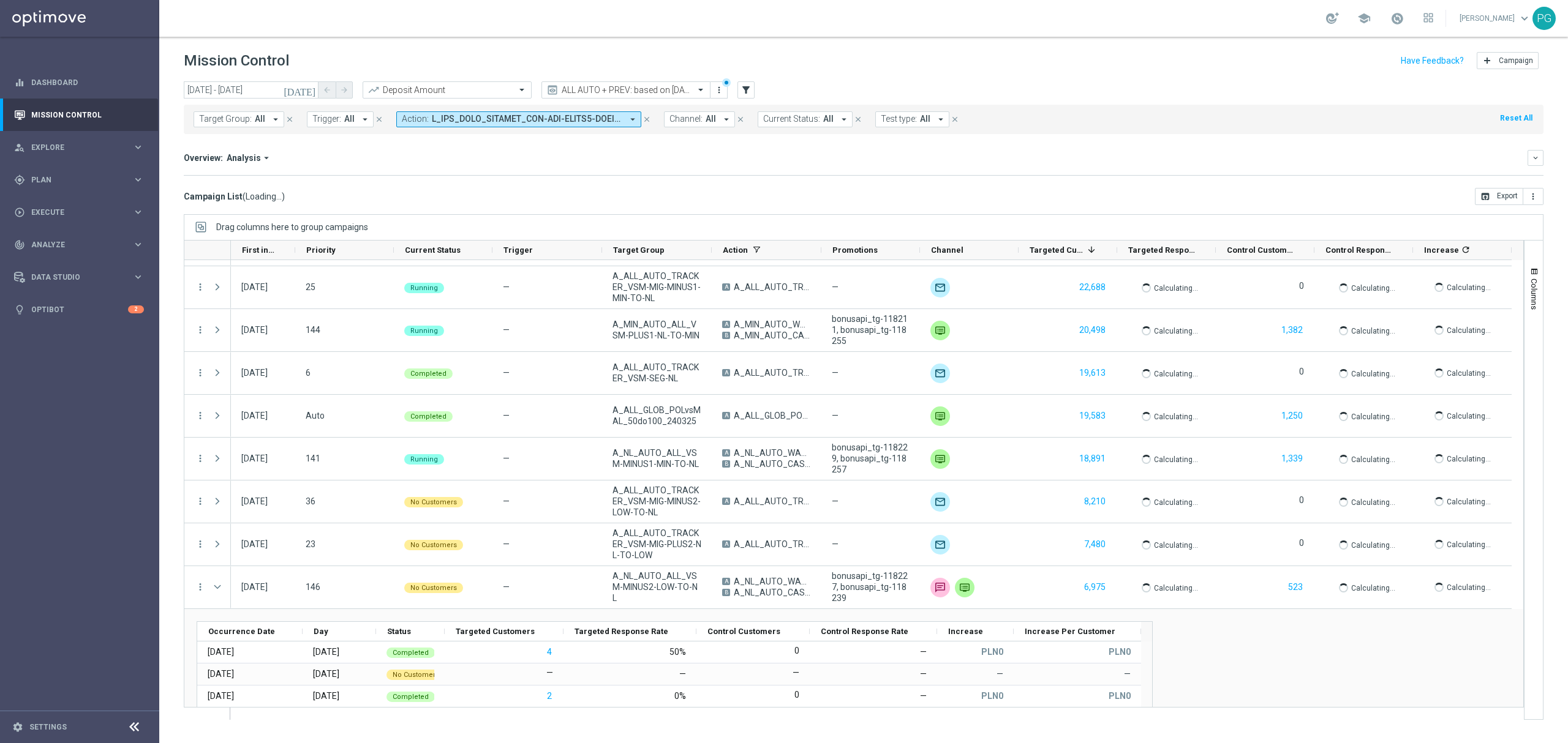
drag, startPoint x: 1303, startPoint y: 60, endPoint x: 1048, endPoint y: 344, distance: 381.7
click at [1303, 60] on div "Mission Control add Campaign" at bounding box center [864, 60] width 1360 height 24
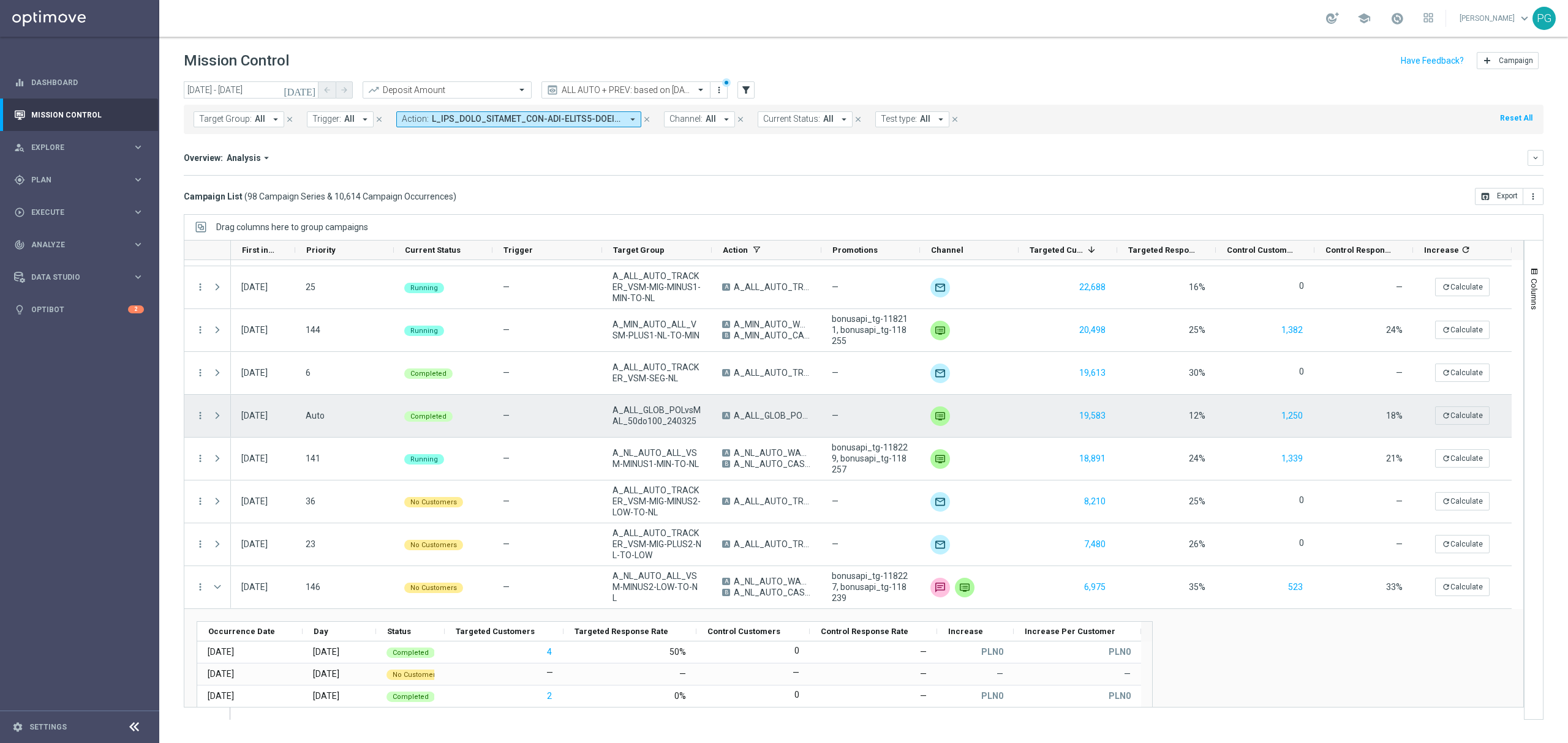
scroll to position [0, 0]
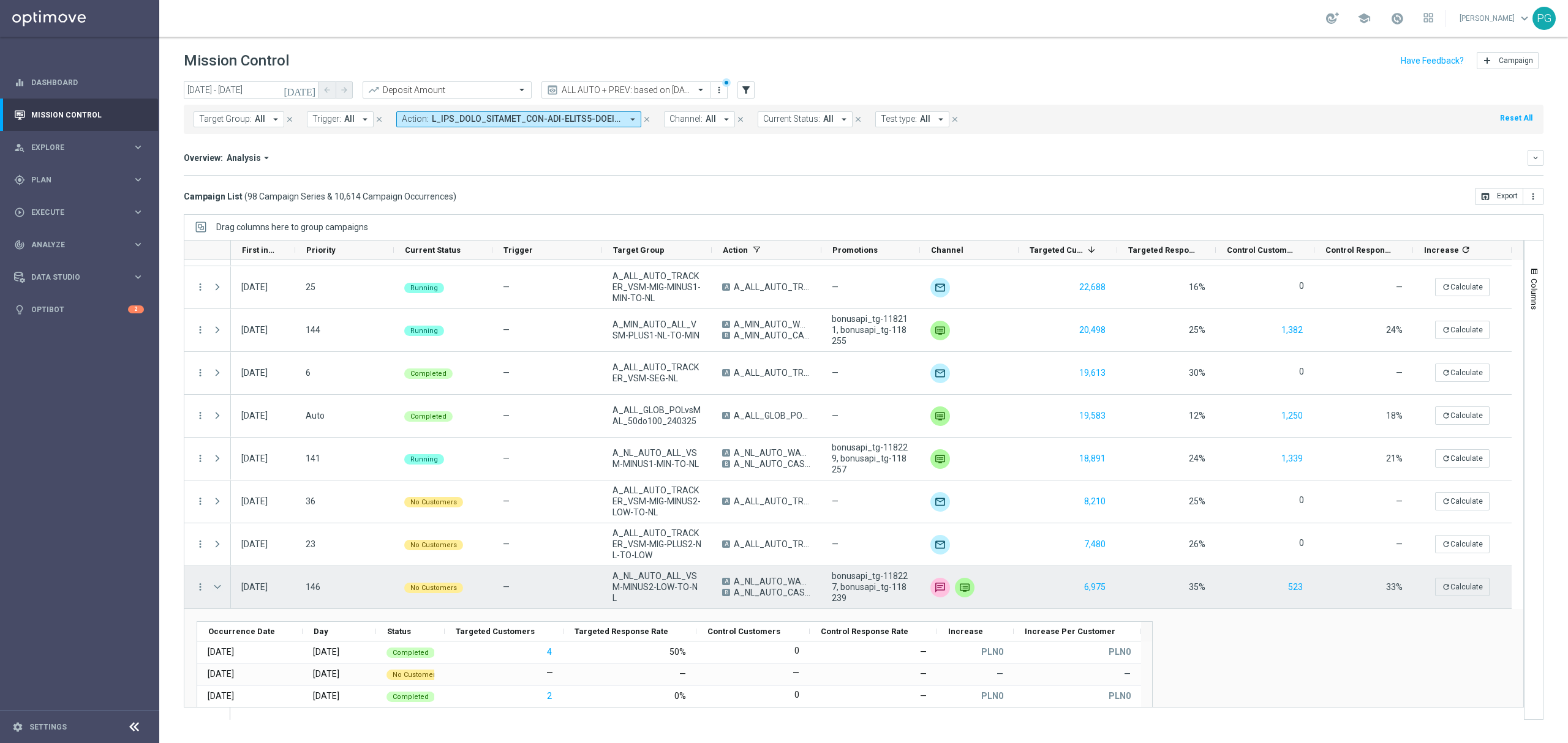
click at [221, 590] on span "Press SPACE to select this row." at bounding box center [217, 587] width 11 height 10
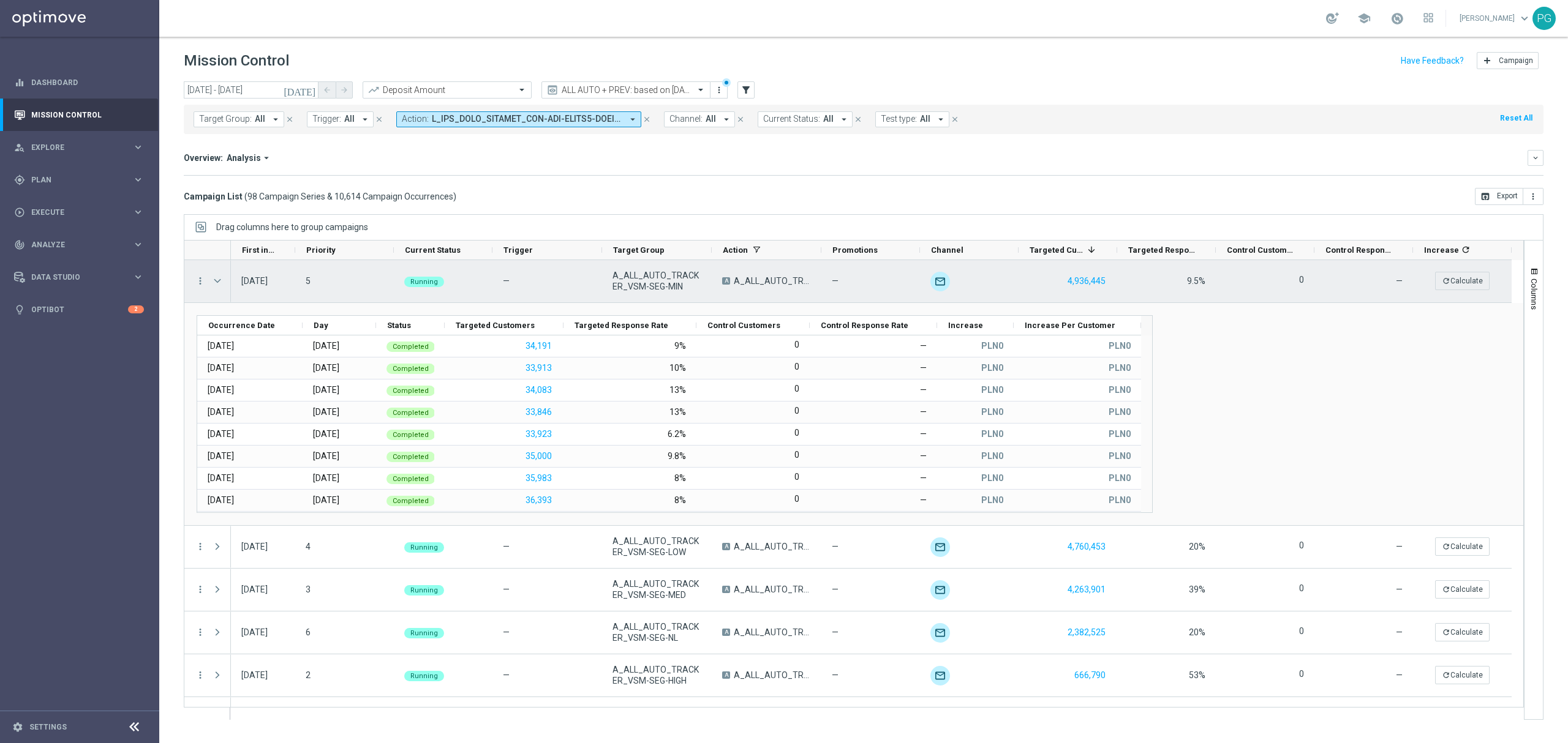
click at [217, 281] on span at bounding box center [217, 281] width 11 height 10
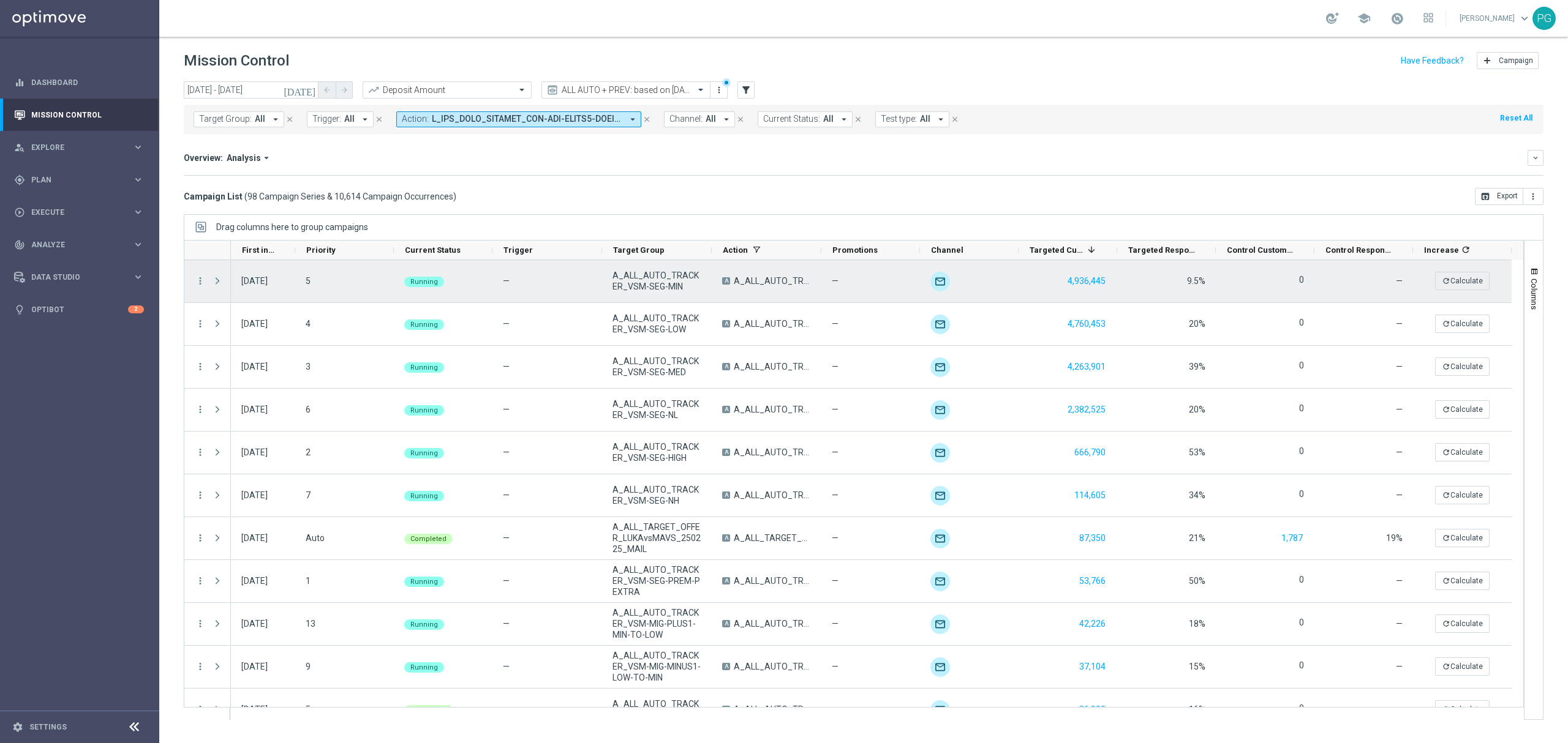
click at [218, 281] on span at bounding box center [217, 281] width 11 height 10
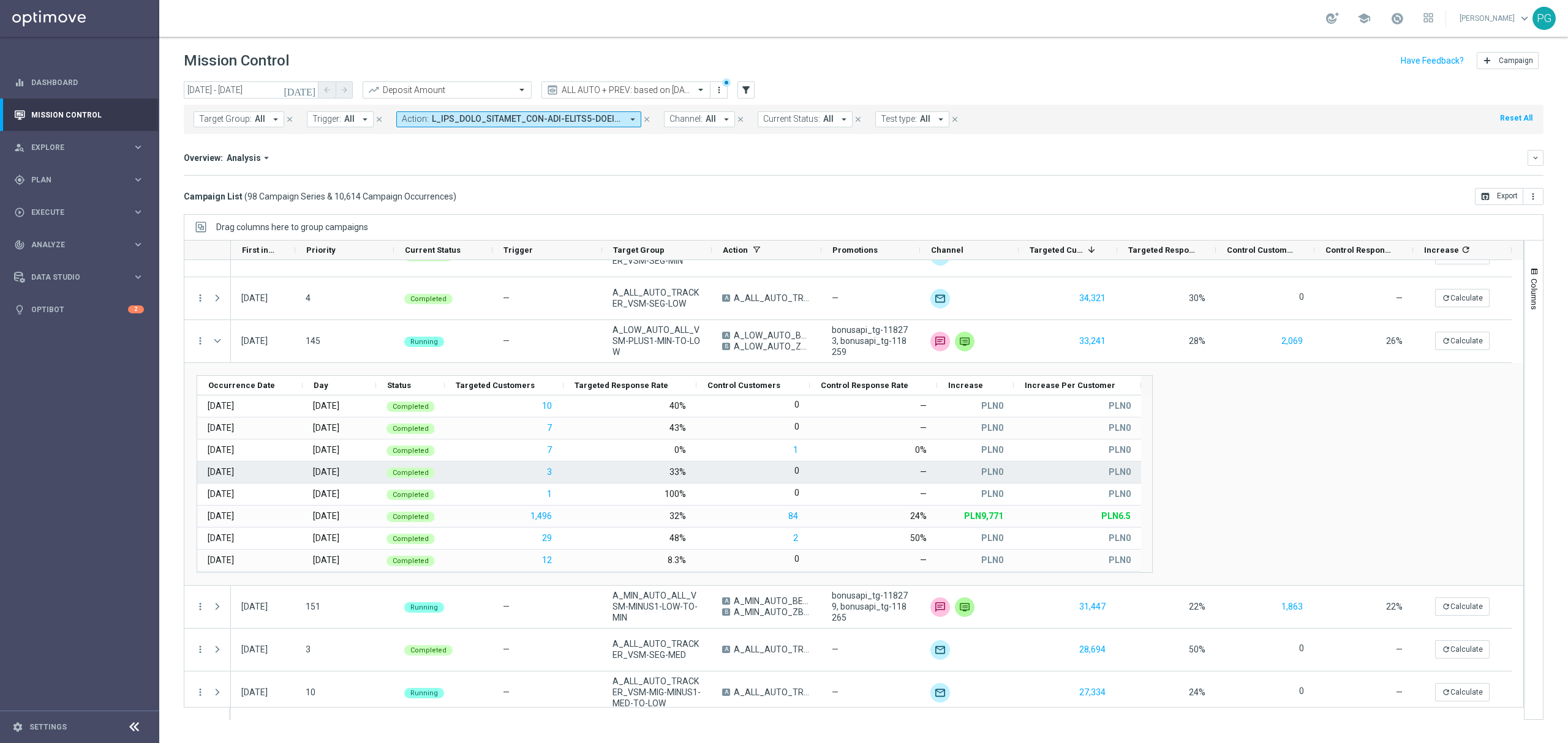
scroll to position [678, 0]
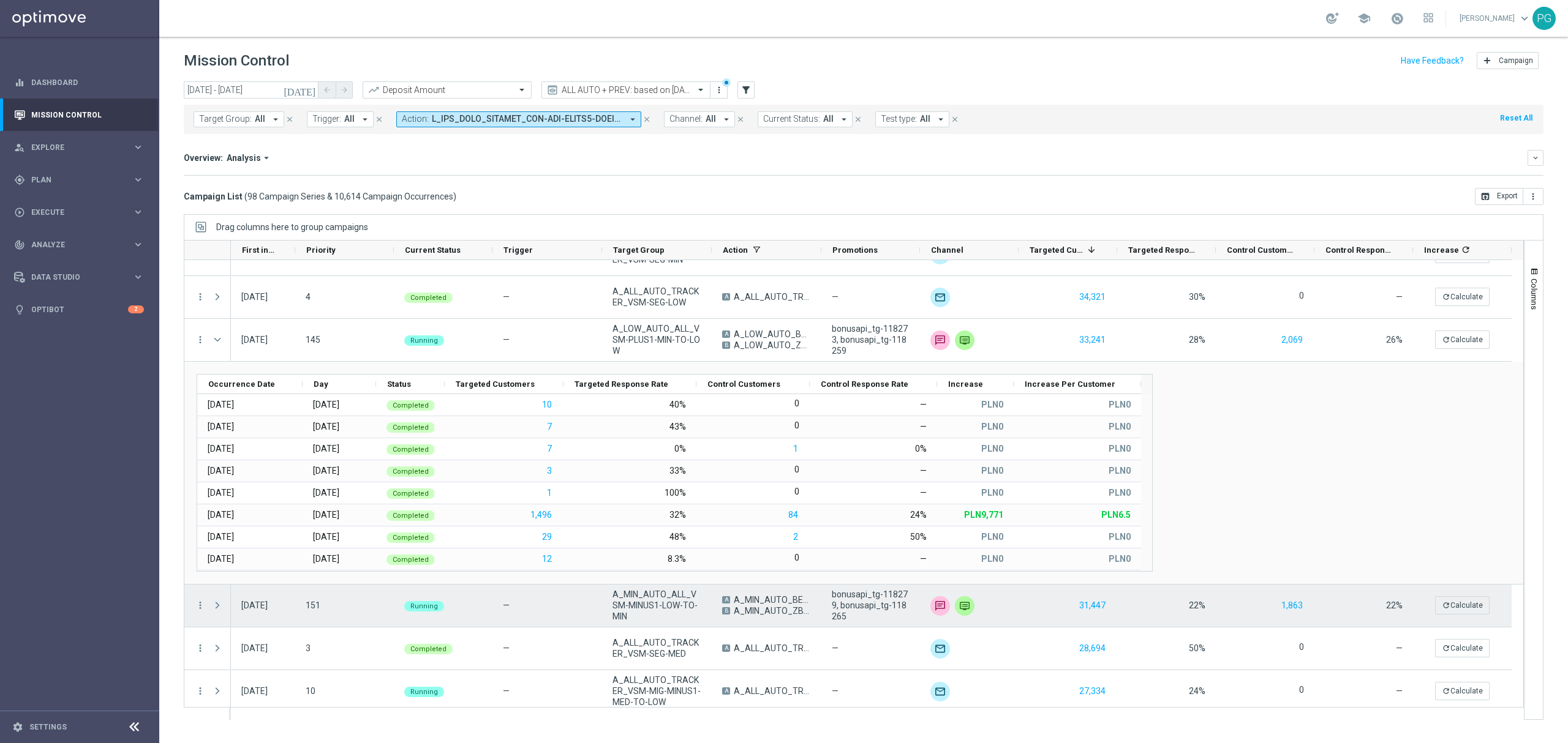
click at [216, 606] on span at bounding box center [217, 605] width 11 height 10
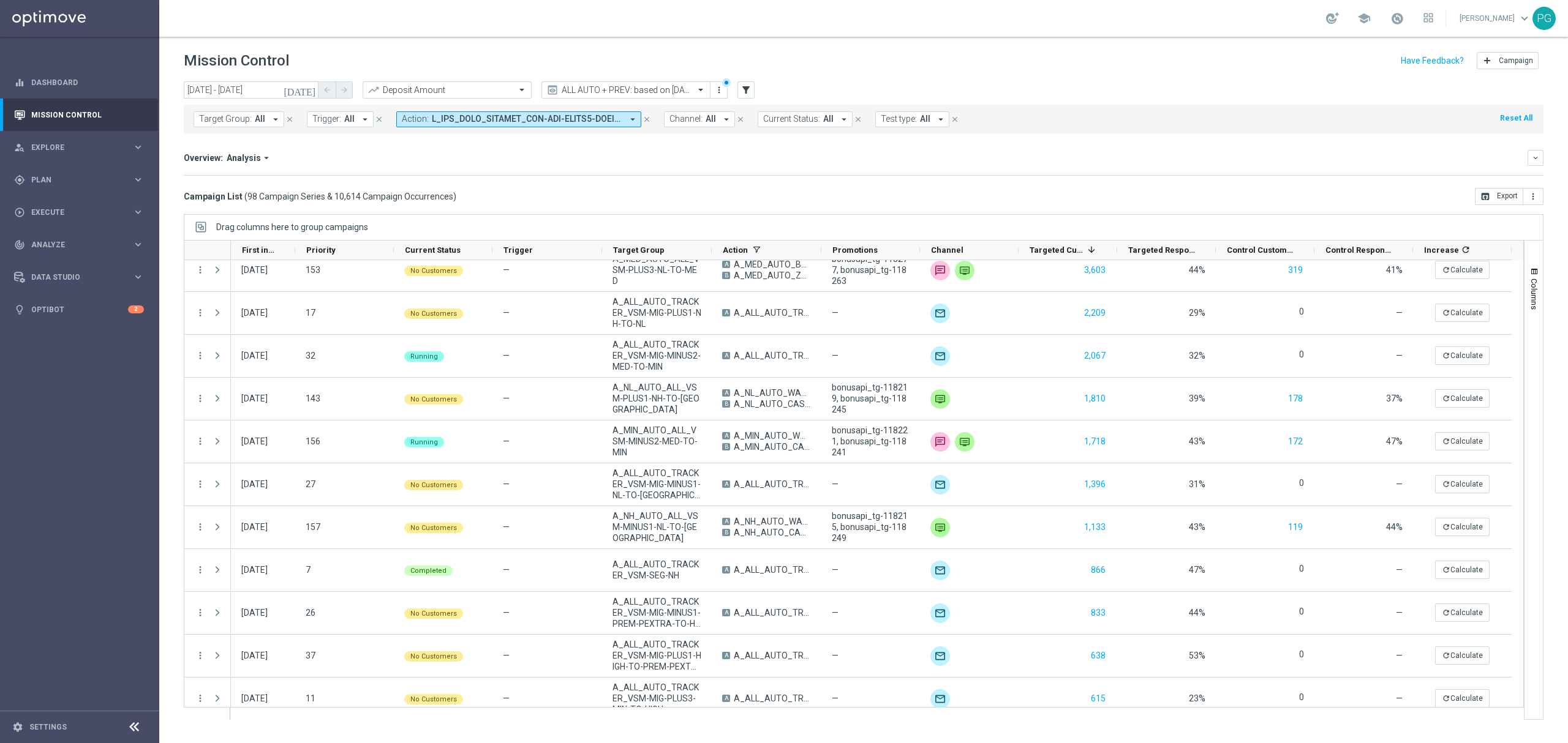
scroll to position [2137, 0]
click at [69, 447] on nav "equalizer Dashboard Mission Control" at bounding box center [79, 404] width 158 height 674
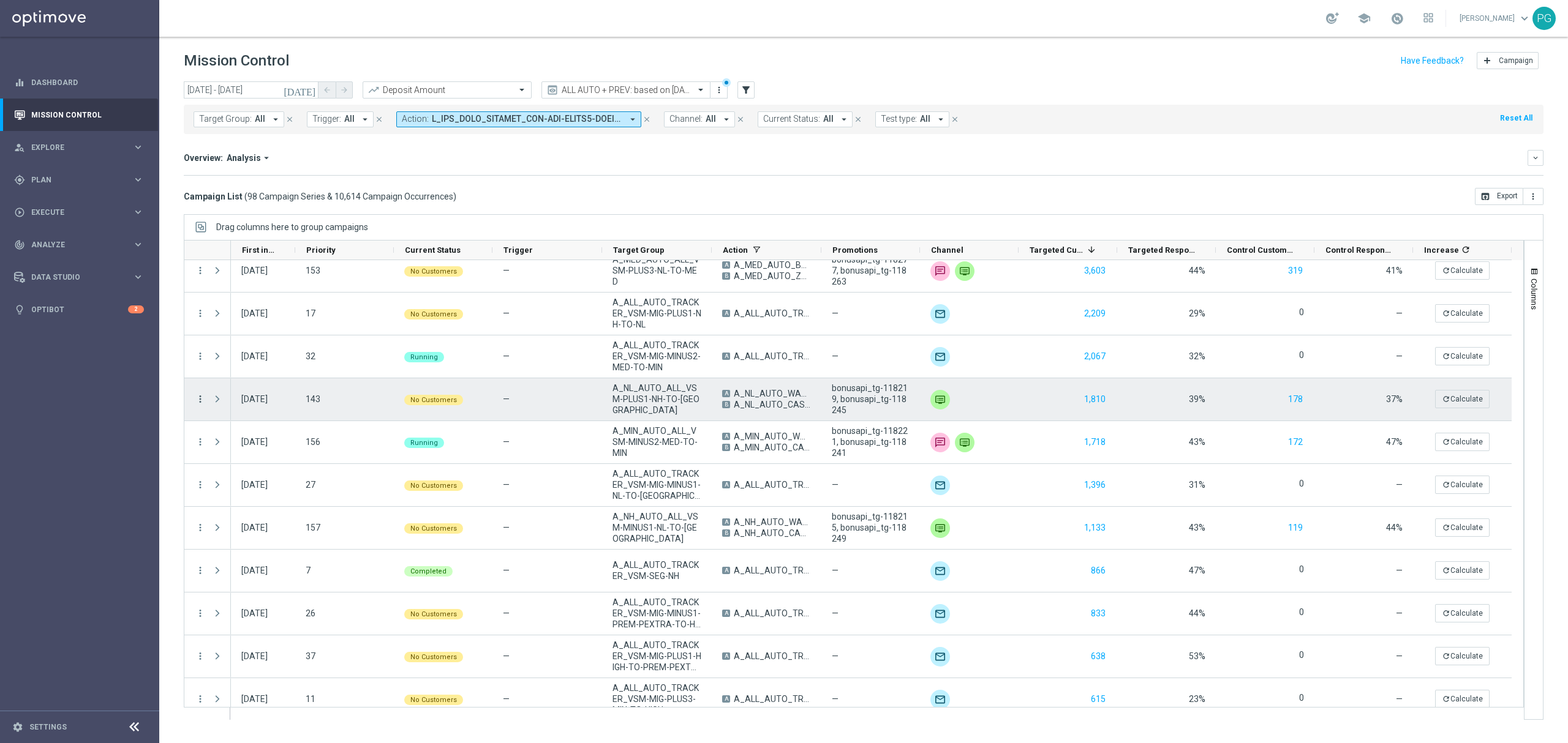
click at [201, 402] on icon "more_vert" at bounding box center [200, 399] width 11 height 11
click at [221, 407] on div "list" at bounding box center [216, 407] width 18 height 8
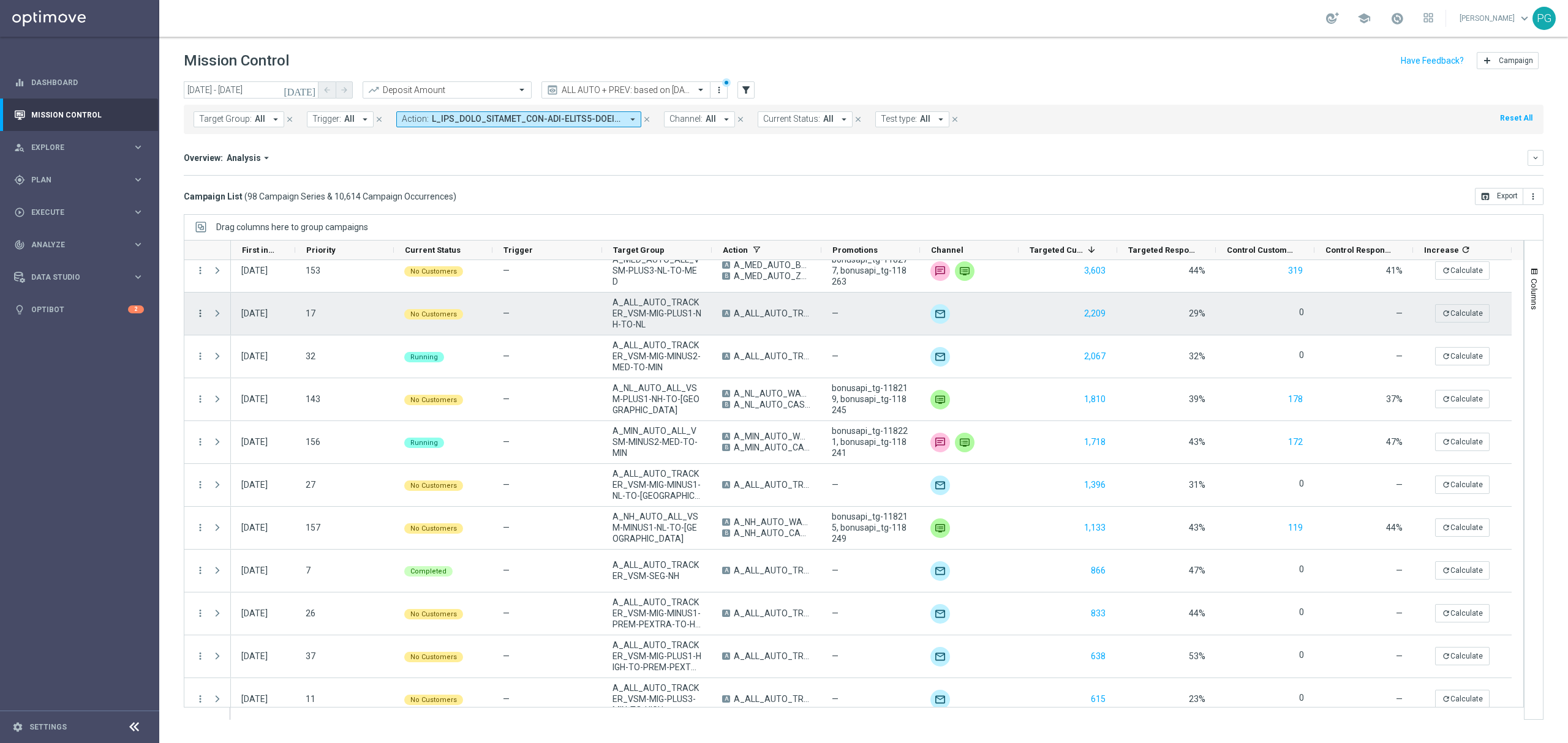
click at [199, 314] on icon "more_vert" at bounding box center [200, 314] width 11 height 11
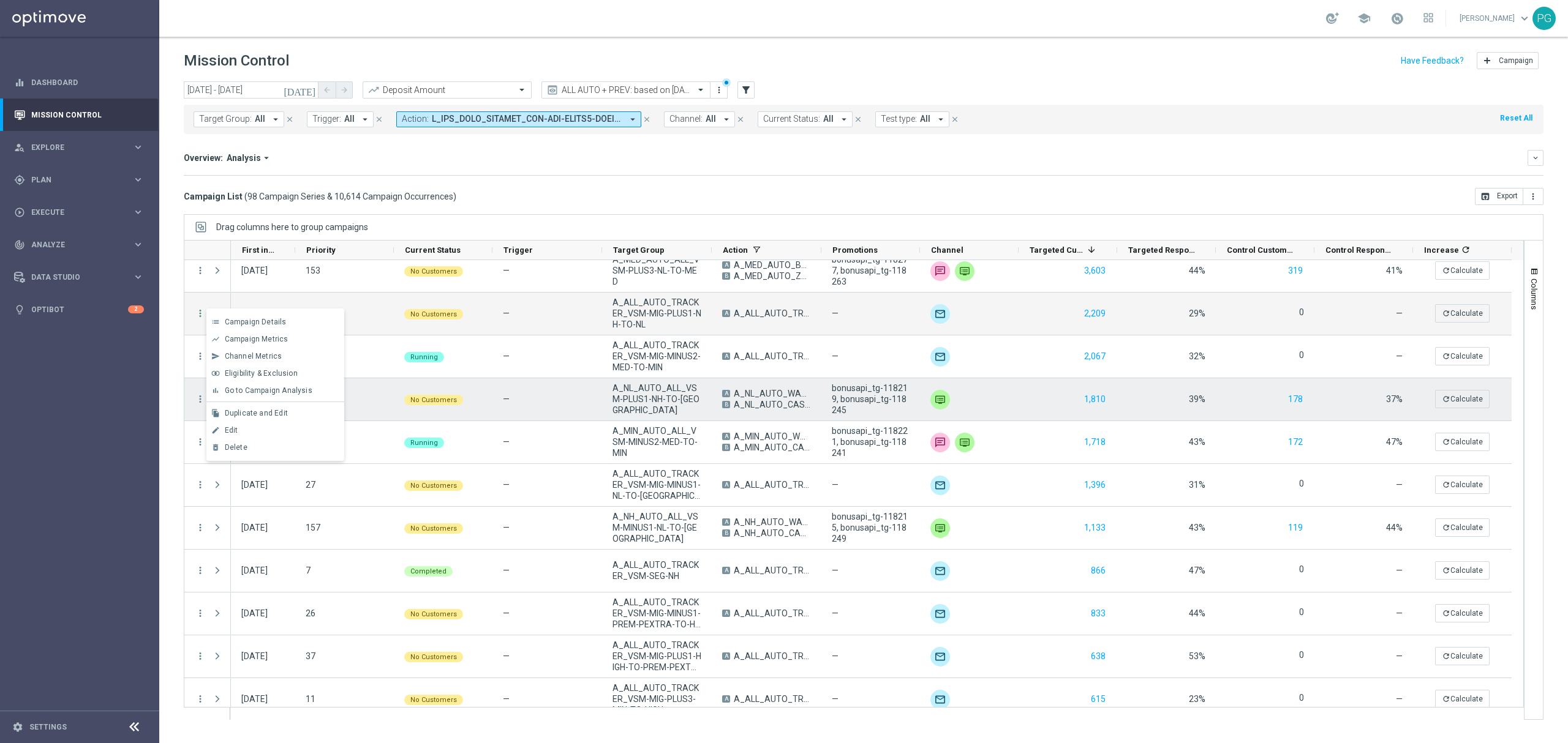
click at [198, 405] on menu-column "more_vert" at bounding box center [200, 399] width 11 height 11
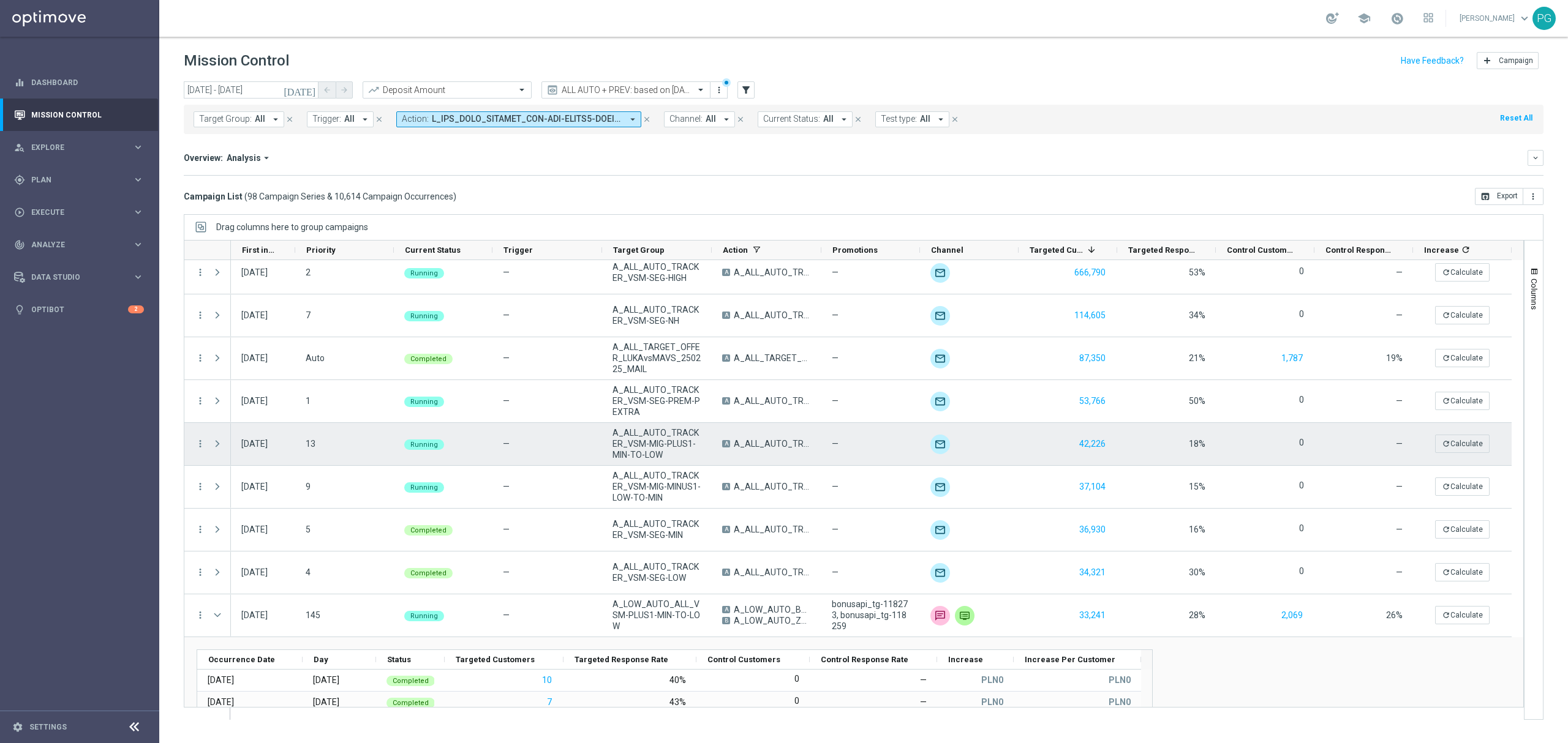
scroll to position [398, 0]
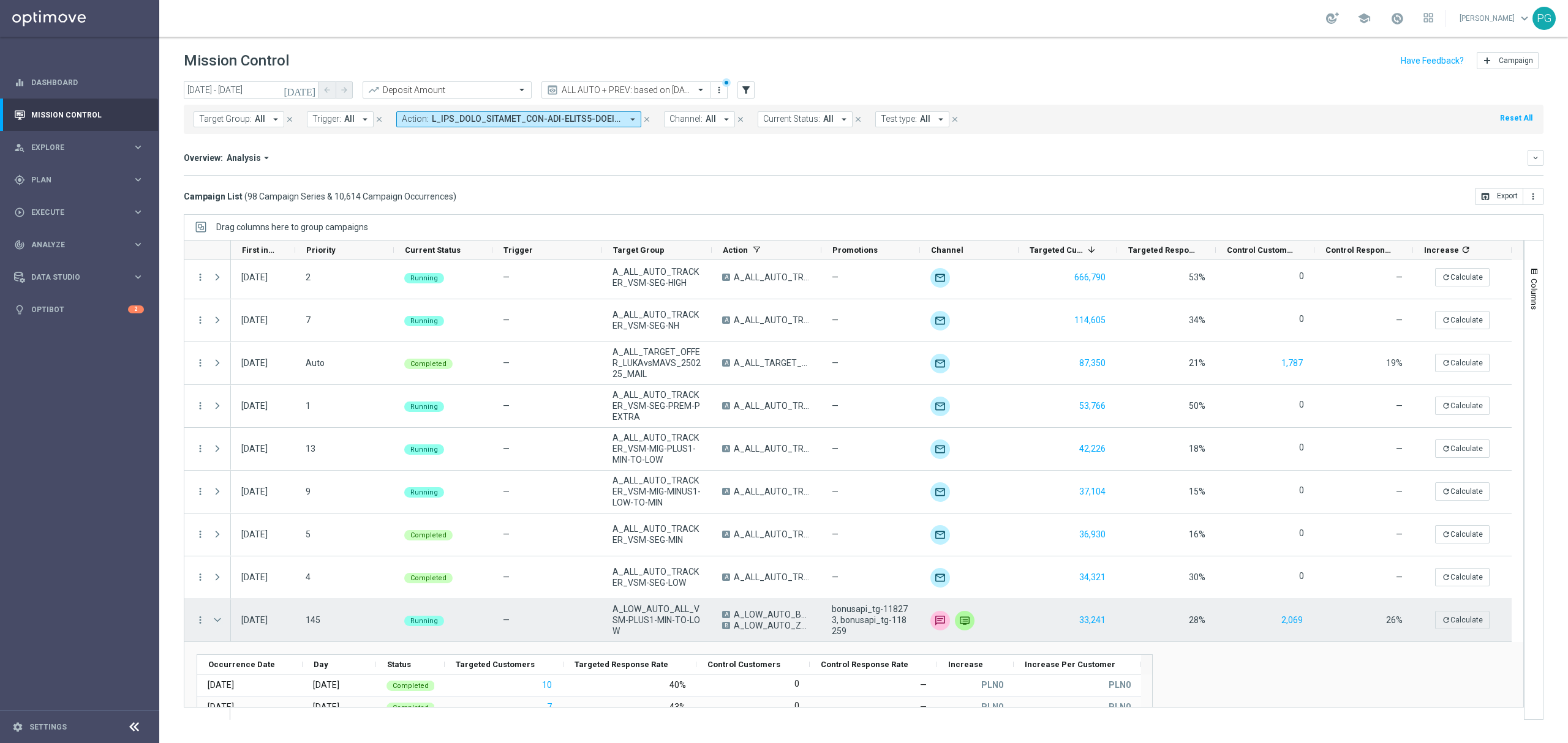
click at [219, 619] on span at bounding box center [217, 620] width 11 height 10
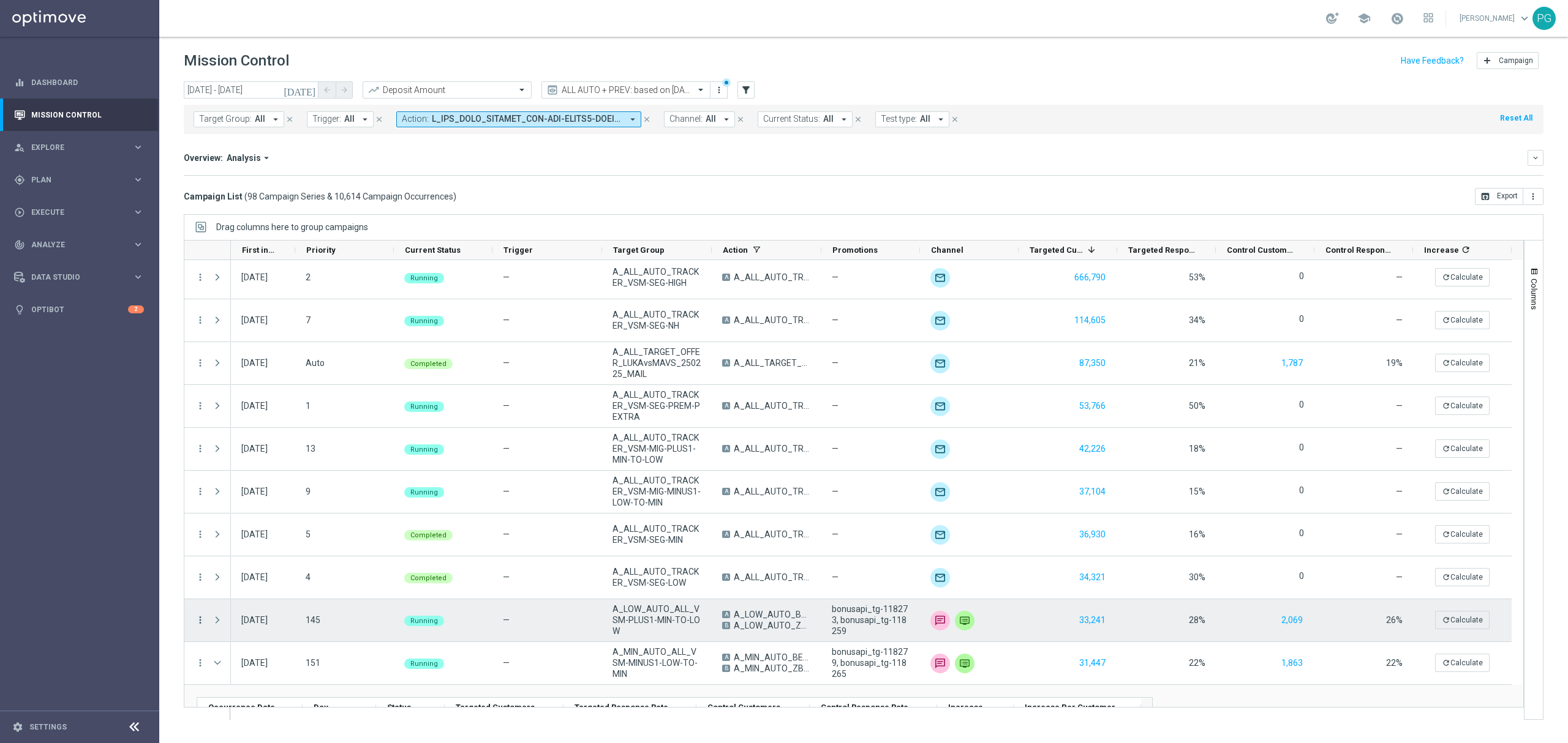
click at [202, 619] on icon "more_vert" at bounding box center [200, 620] width 11 height 11
click at [277, 471] on span "Campaign Details" at bounding box center [256, 475] width 62 height 8
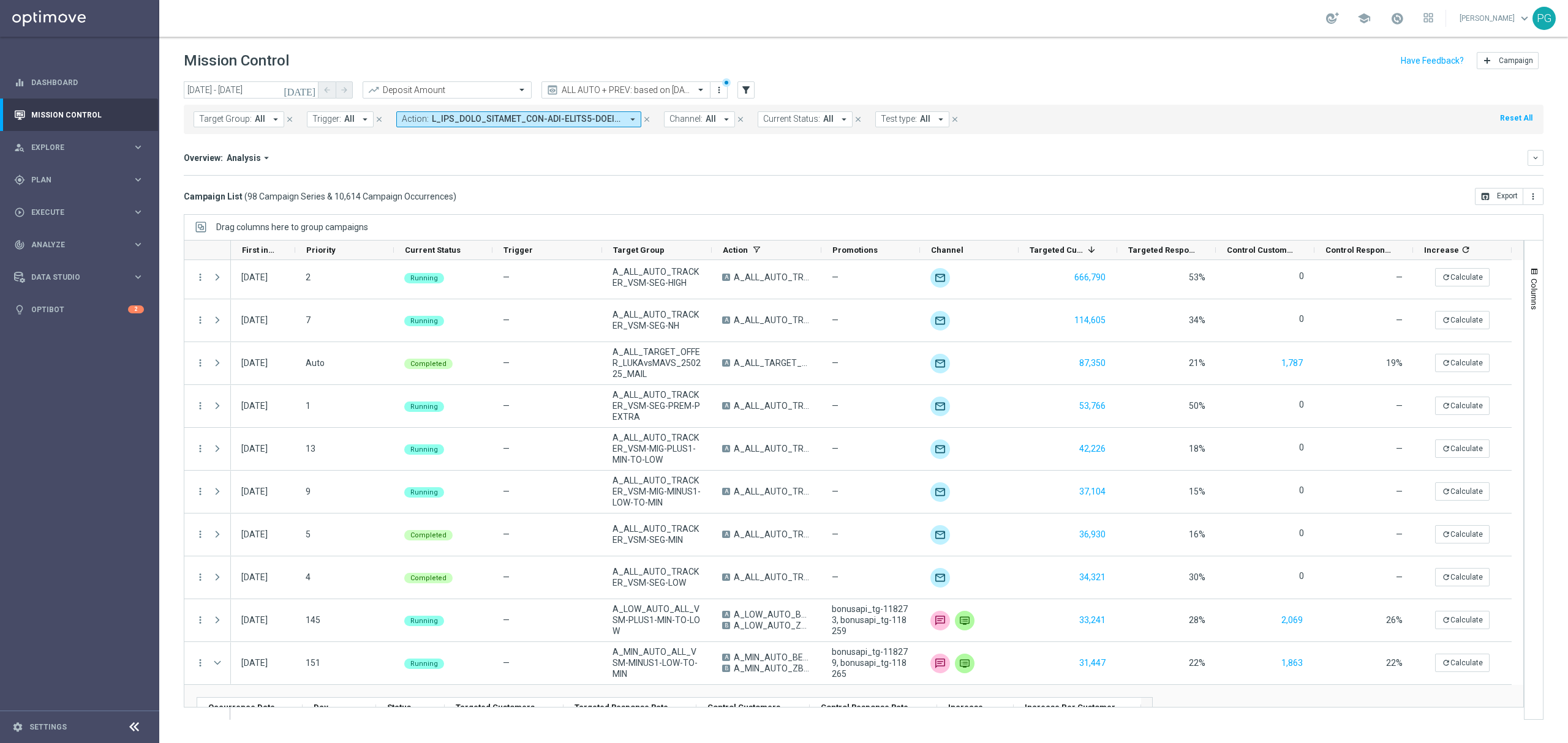
scroll to position [626, 0]
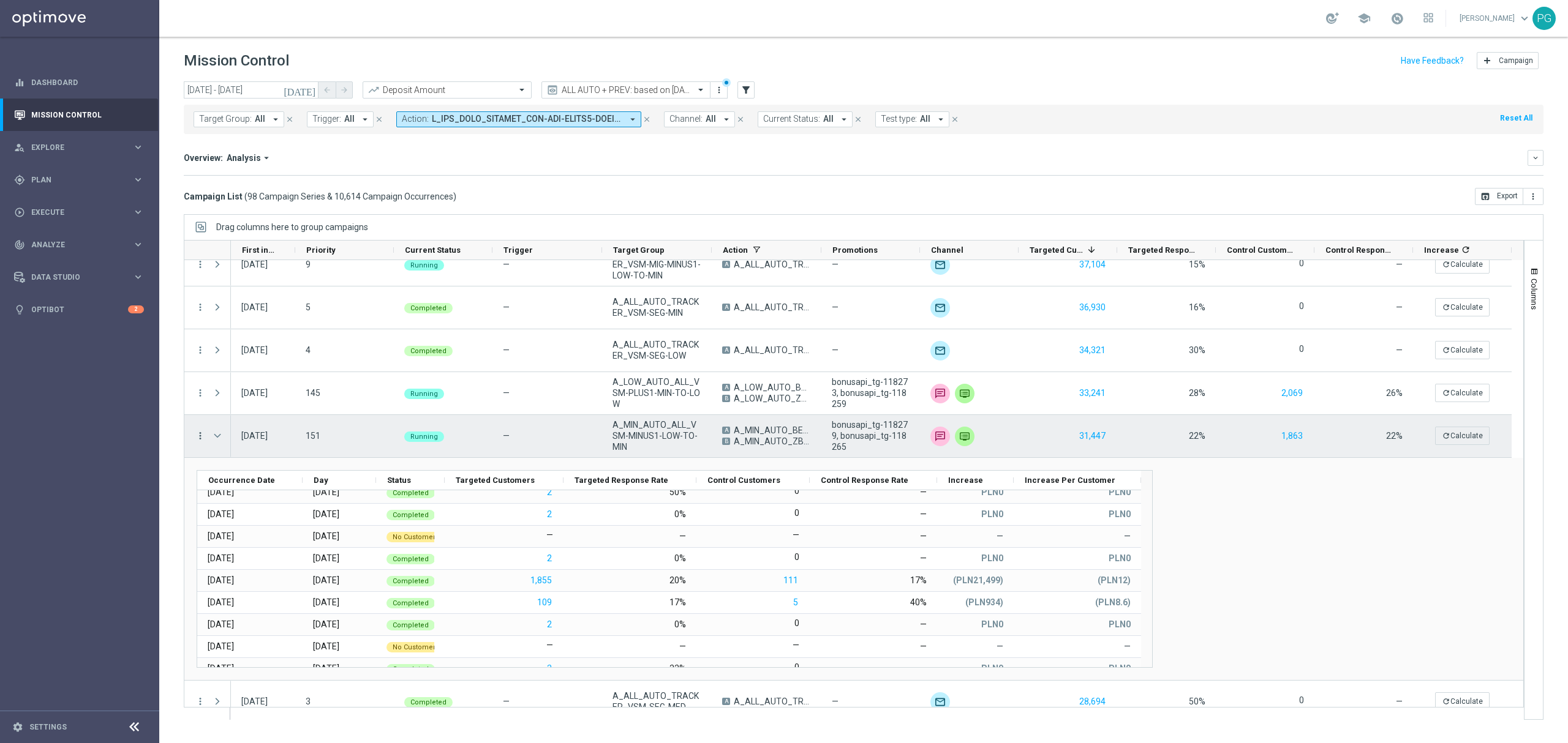
click at [201, 433] on icon "more_vert" at bounding box center [200, 436] width 11 height 11
click at [262, 517] on div "bar_chart Go to Campaign Analysis" at bounding box center [275, 513] width 138 height 17
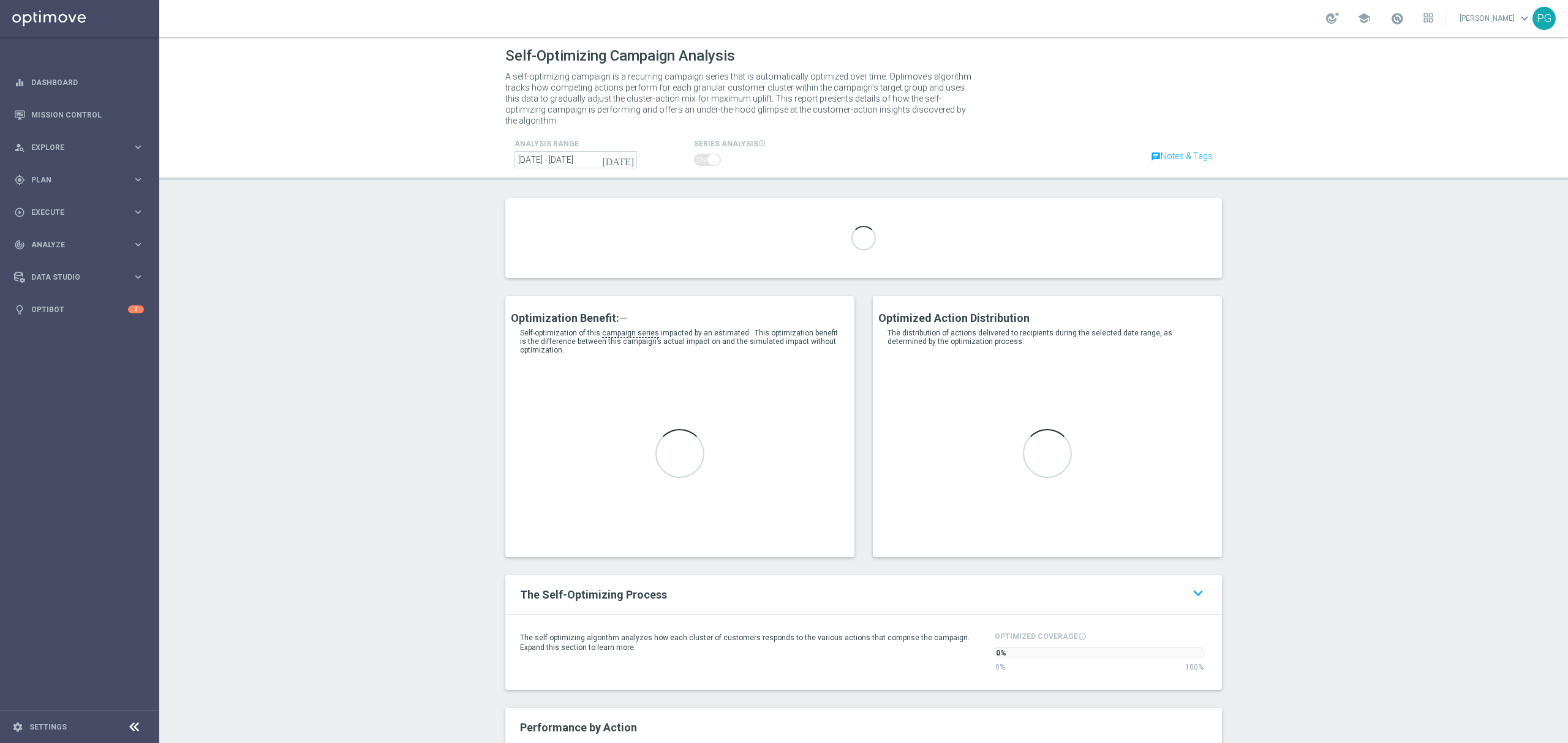
type input "A_MIN_AUTO_BET_VSM-MINUS1-LOW-TO-MIN_50do10_8d"
